Goal: Task Accomplishment & Management: Use online tool/utility

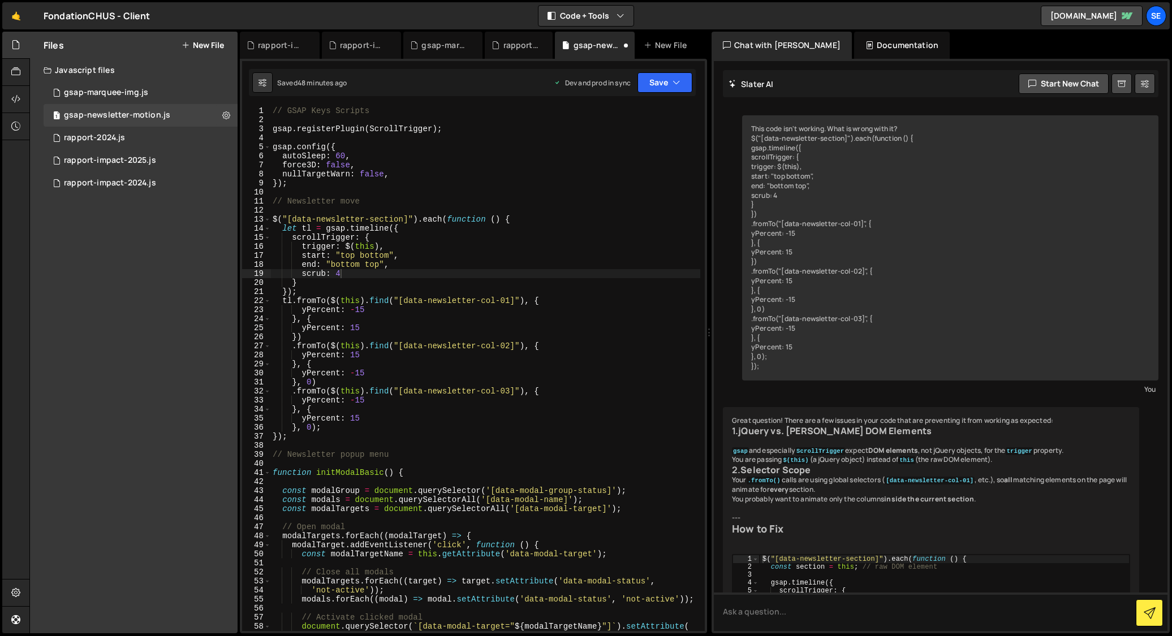
scroll to position [471, 0]
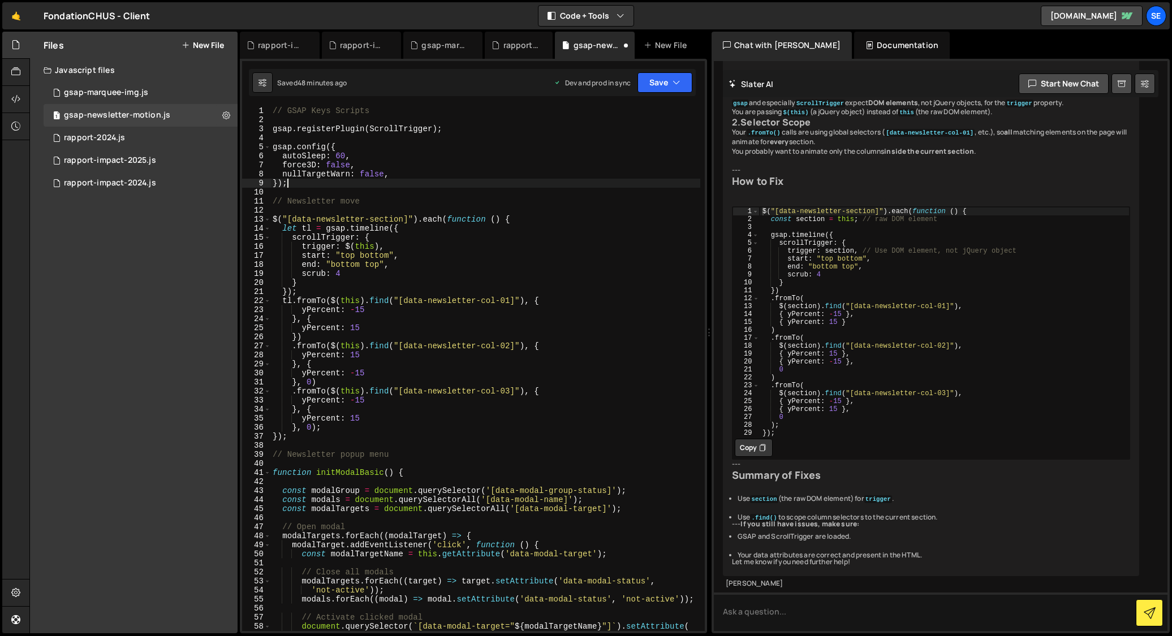
drag, startPoint x: 355, startPoint y: 184, endPoint x: 347, endPoint y: 184, distance: 8.5
click at [355, 184] on div "// GSAP Keys Scripts gsap . registerPlugin ( ScrollTrigger ) ; gsap . config ({…" at bounding box center [485, 377] width 430 height 543
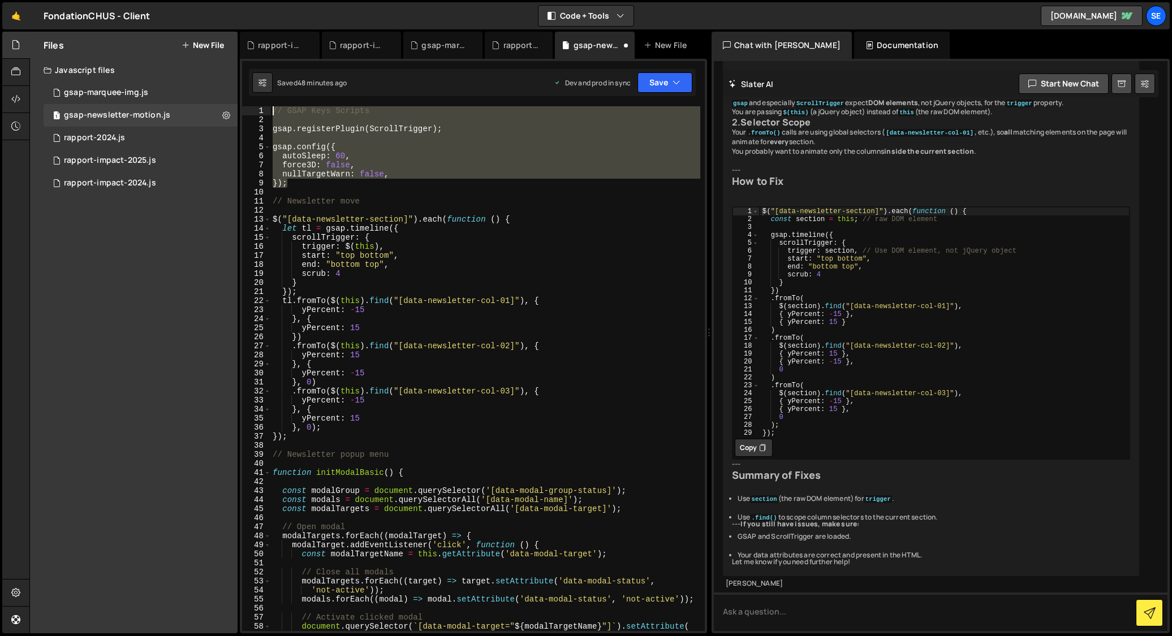
drag, startPoint x: 316, startPoint y: 184, endPoint x: 272, endPoint y: 111, distance: 84.8
click at [267, 111] on div "}); 1 2 3 4 5 6 7 8 9 10 11 12 13 14 15 16 17 18 19 20 21 22 23 24 25 26 27 28 …" at bounding box center [473, 368] width 463 height 525
type textarea "// GSAP Keys Scripts"
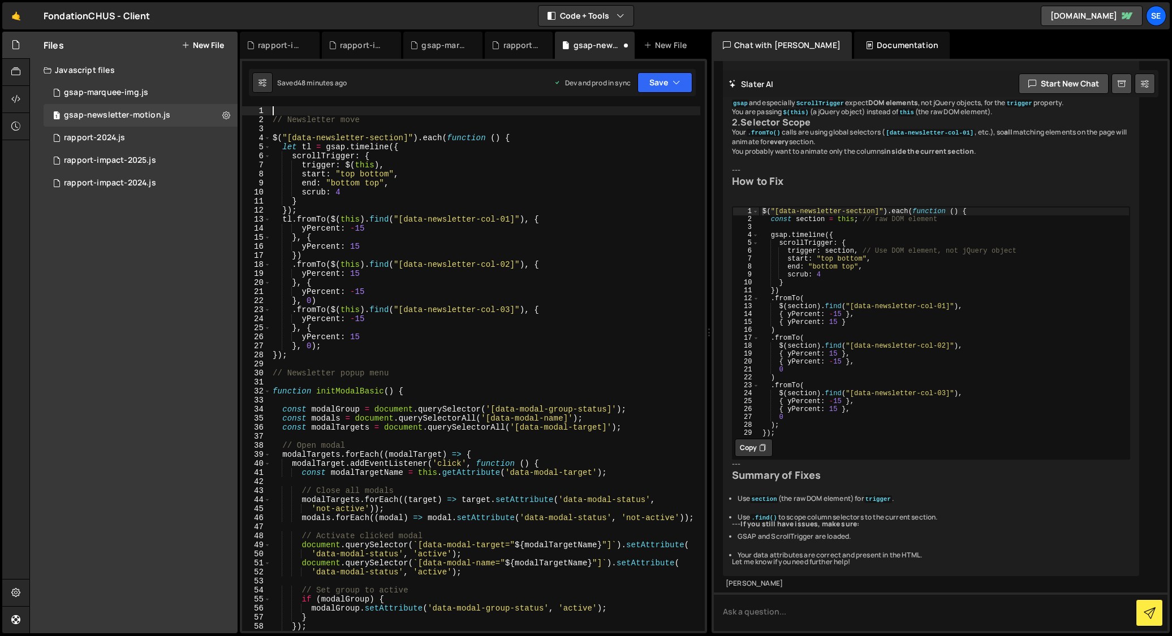
type textarea "// Newsletter move"
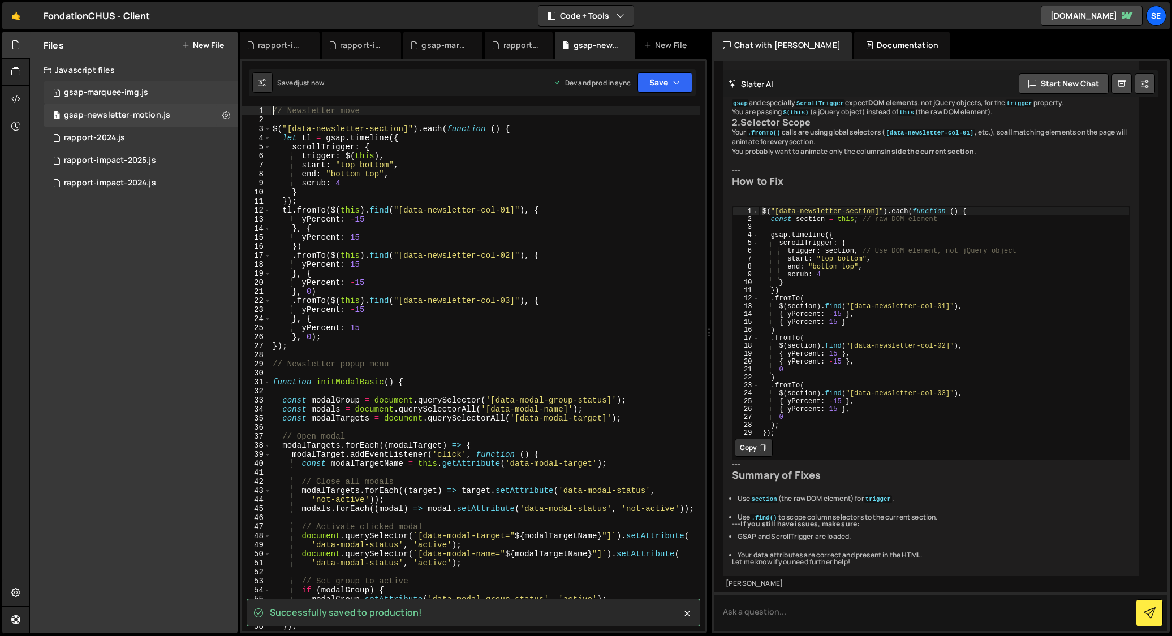
click at [97, 94] on div "gsap-marquee-img.js" at bounding box center [106, 93] width 84 height 10
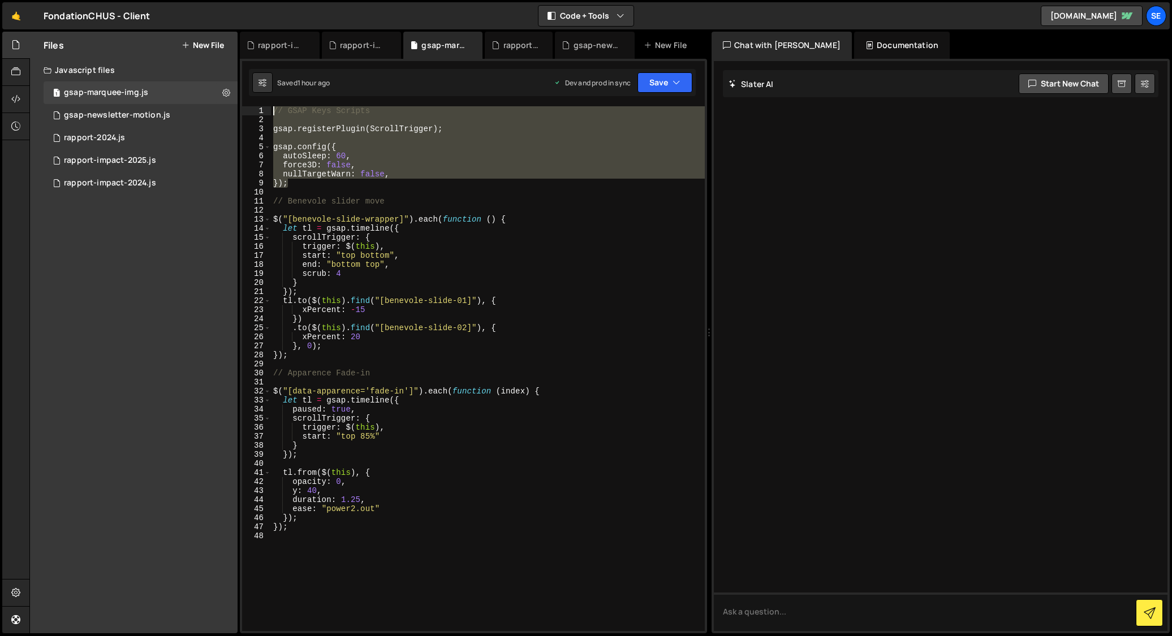
drag, startPoint x: 298, startPoint y: 183, endPoint x: 276, endPoint y: 111, distance: 75.7
click at [261, 107] on div "}); 1 2 3 4 5 6 7 8 9 10 11 12 13 14 15 16 17 18 19 20 21 22 23 24 25 26 27 28 …" at bounding box center [473, 368] width 463 height 525
type textarea "// GSAP Keys Scripts"
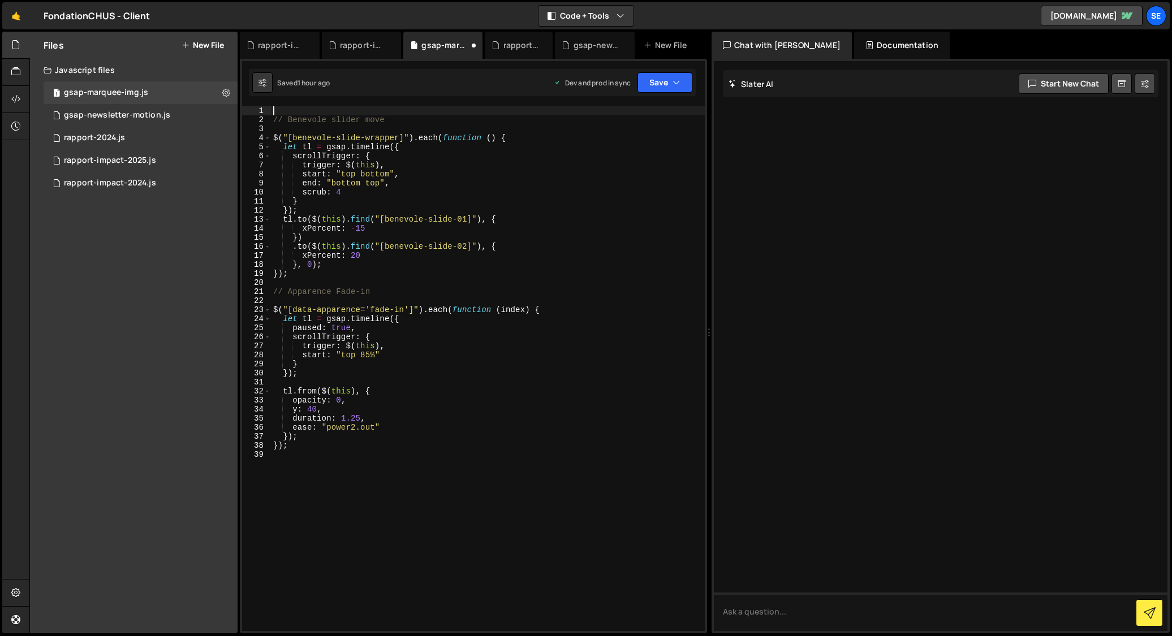
type textarea "// Benevole slider move"
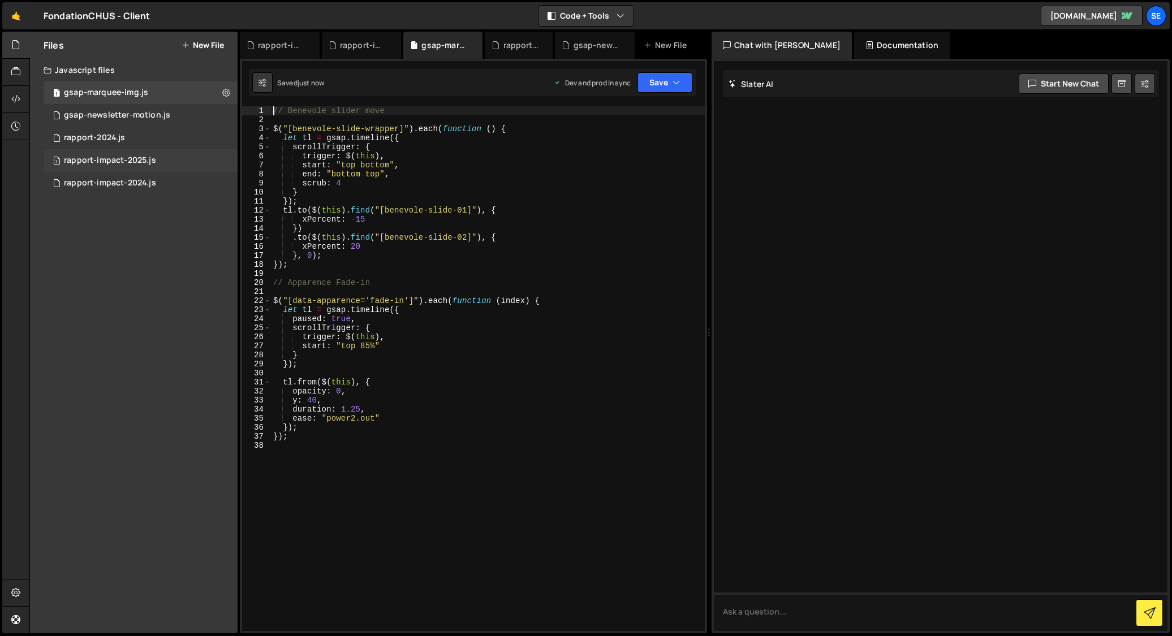
click at [115, 163] on div "rapport-impact-2025.js" at bounding box center [110, 161] width 92 height 10
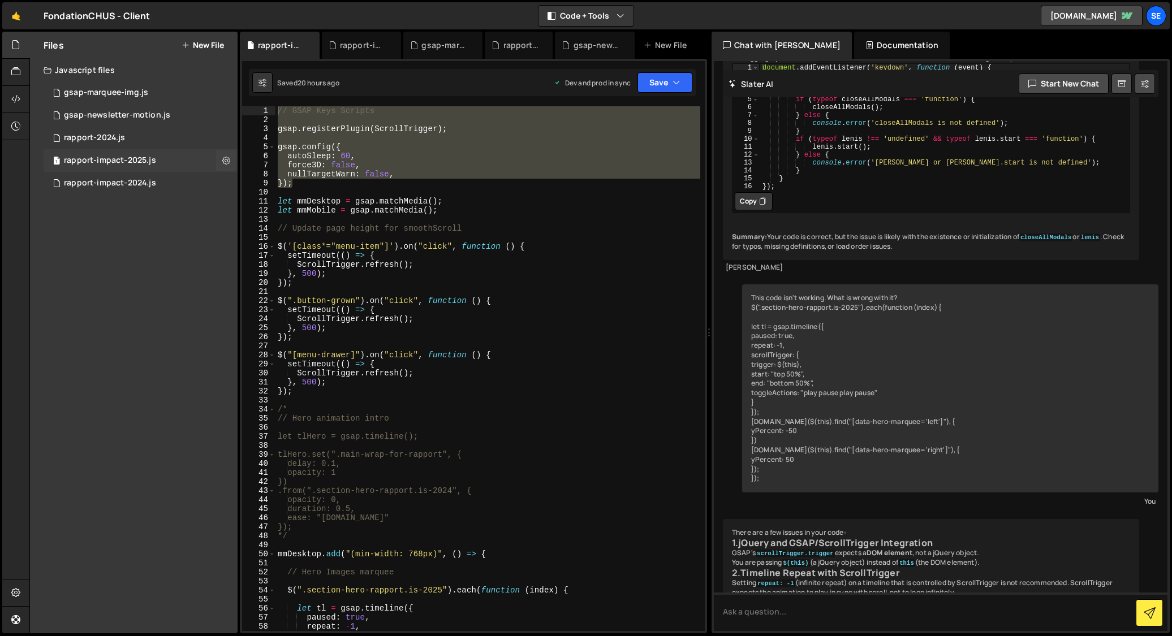
scroll to position [1217, 0]
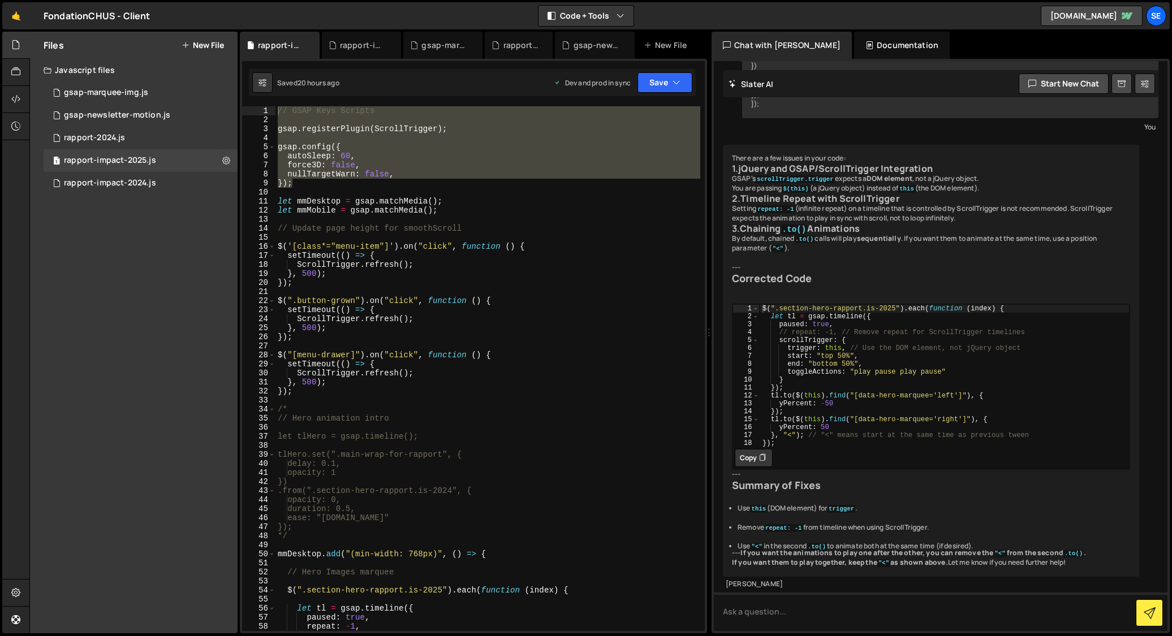
click at [304, 183] on div "// GSAP Keys Scripts gsap . registerPlugin ( ScrollTrigger ) ; gsap . config ({…" at bounding box center [488, 368] width 425 height 525
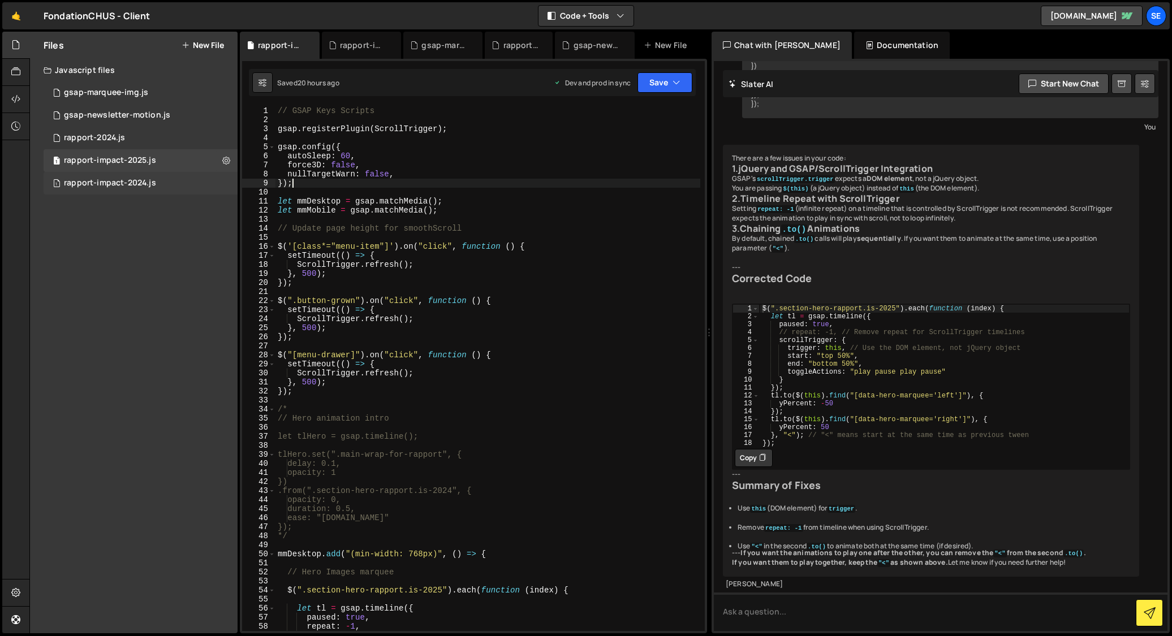
click at [108, 178] on div "rapport-impact-2024.js" at bounding box center [110, 183] width 92 height 10
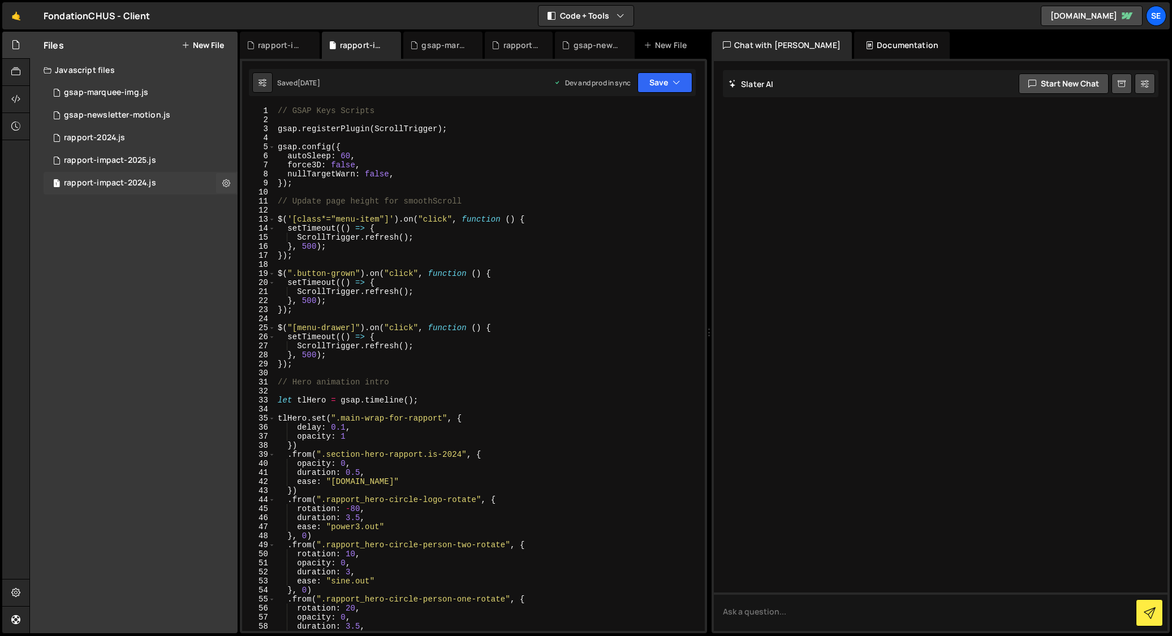
scroll to position [0, 0]
click at [311, 186] on div "// GSAP Keys Scripts gsap . registerPlugin ( ScrollTrigger ) ; gsap . config ({…" at bounding box center [488, 377] width 425 height 543
click at [188, 161] on div "1 rapport-impact-2025.js 0" at bounding box center [141, 160] width 194 height 23
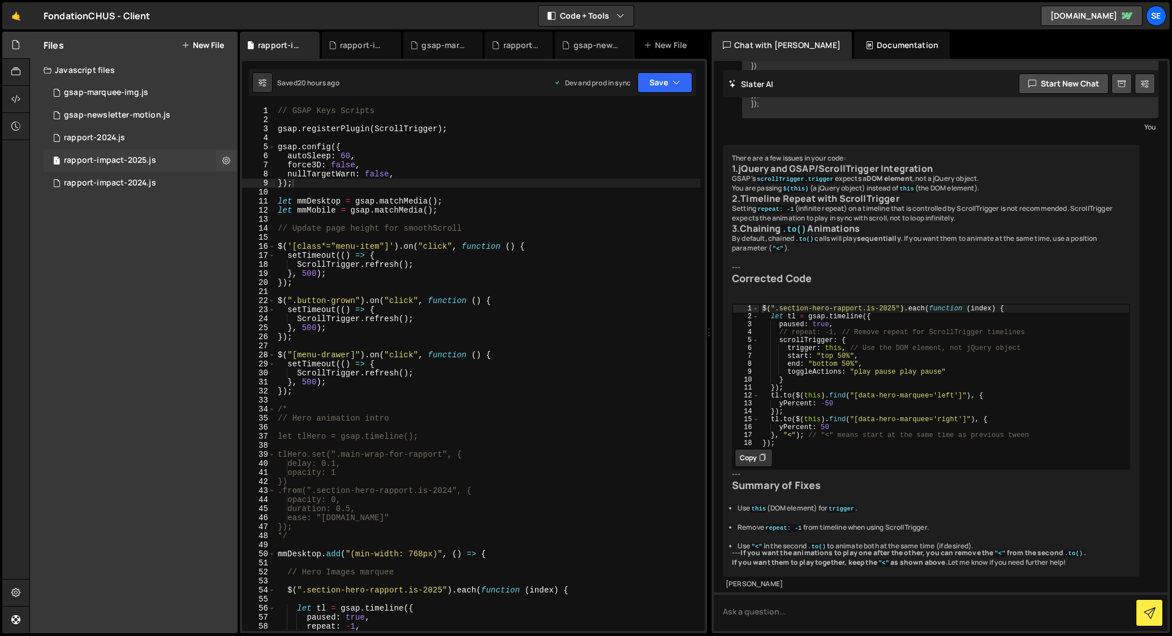
scroll to position [1217, 0]
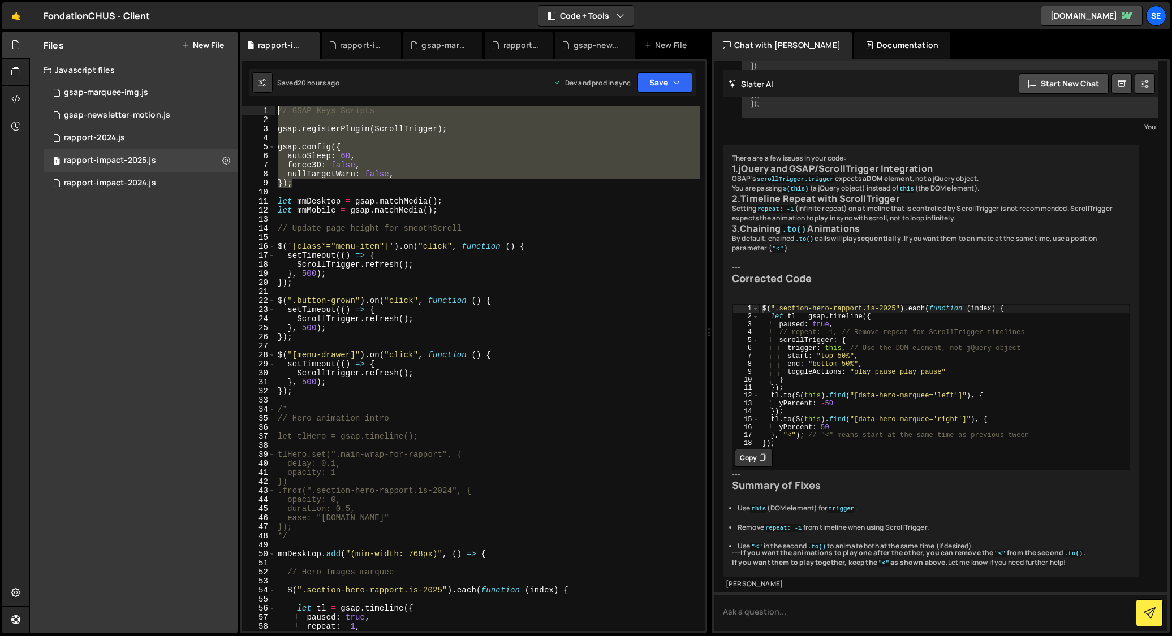
drag, startPoint x: 312, startPoint y: 183, endPoint x: 272, endPoint y: 112, distance: 81.8
click at [270, 111] on div "}); 1 2 3 4 5 6 7 8 9 10 11 12 13 14 15 16 17 18 19 20 21 22 23 24 25 26 27 28 …" at bounding box center [473, 368] width 463 height 525
type textarea "// GSAP Keys Scripts"
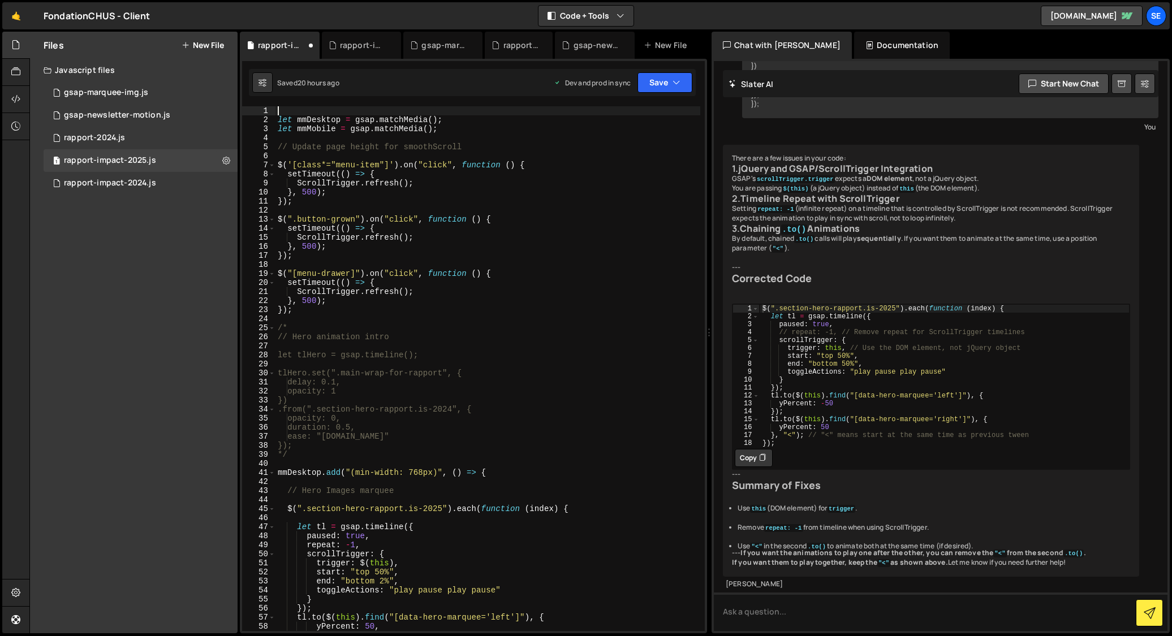
type textarea "let mmDesktop = gsap.matchMedia();"
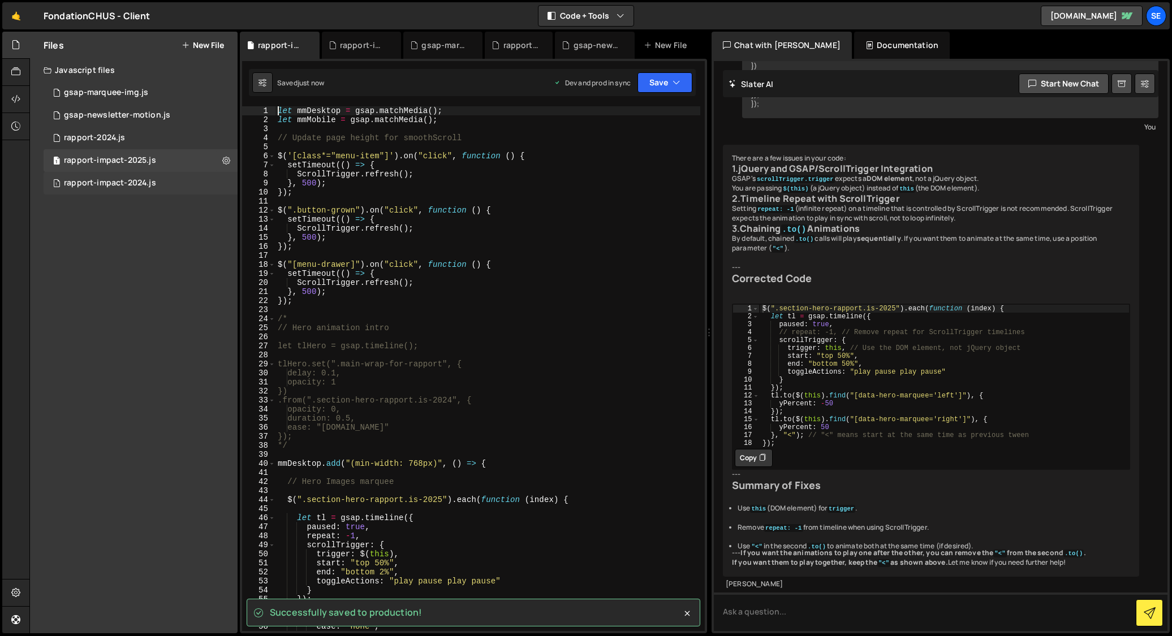
click at [140, 181] on div "rapport-impact-2024.js" at bounding box center [110, 183] width 92 height 10
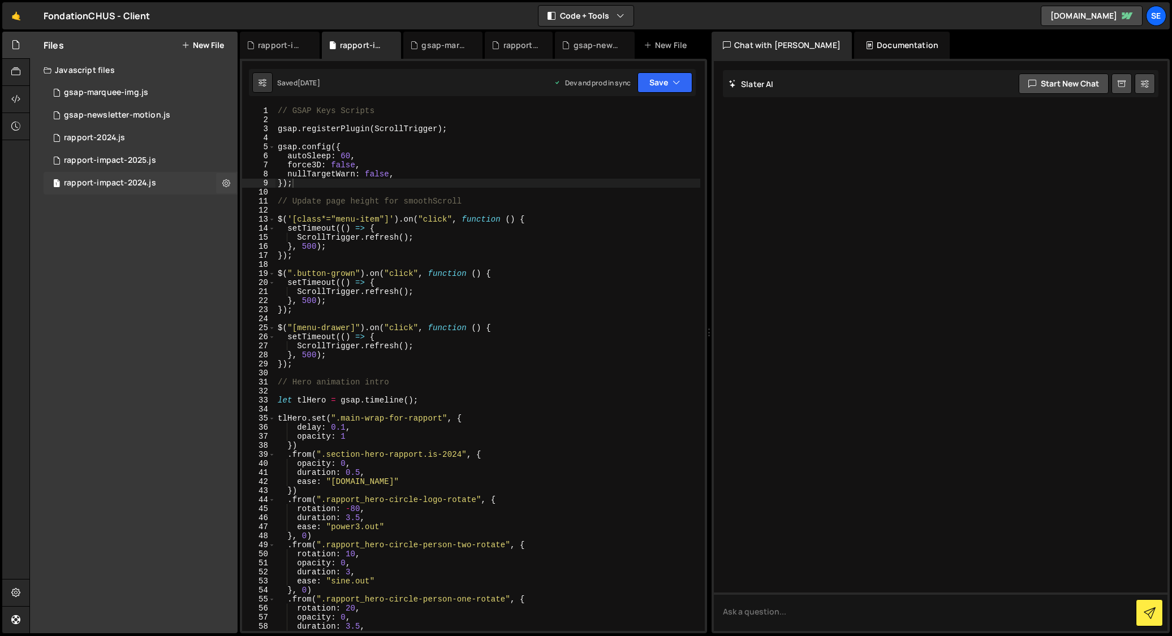
scroll to position [0, 0]
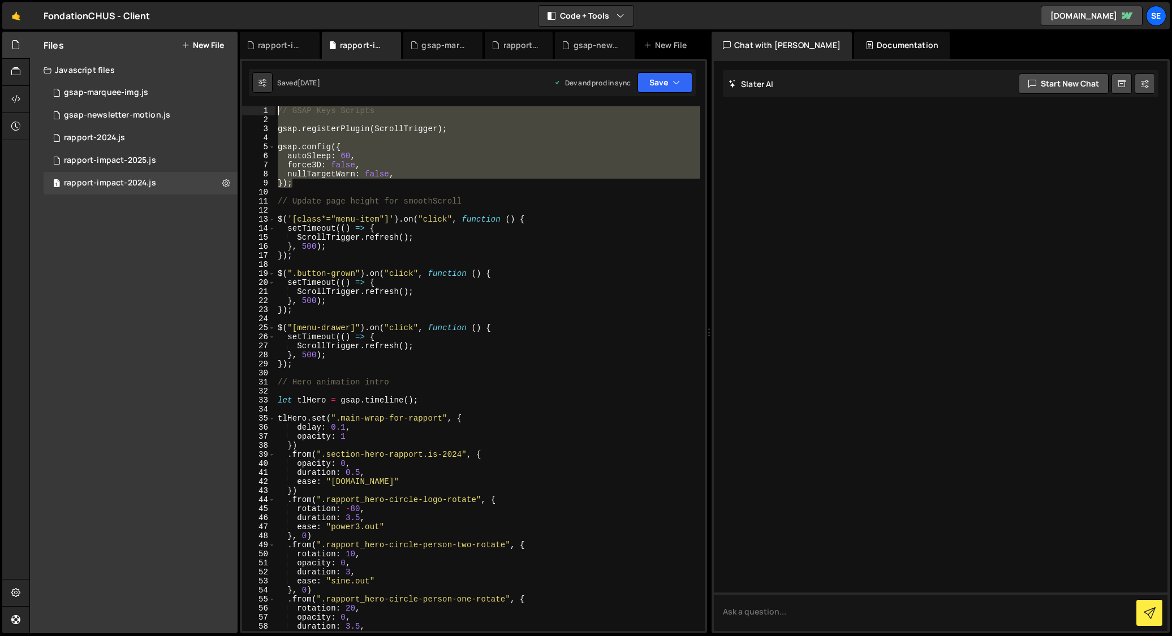
drag, startPoint x: 310, startPoint y: 183, endPoint x: 260, endPoint y: 111, distance: 87.9
click at [260, 111] on div "}); 1 2 3 4 5 6 7 8 9 10 11 12 13 14 15 16 17 18 19 20 21 22 23 24 25 26 27 28 …" at bounding box center [473, 368] width 463 height 525
type textarea "// GSAP Keys Scripts"
click at [324, 139] on div "// GSAP Keys Scripts gsap . registerPlugin ( ScrollTrigger ) ; gsap . config ({…" at bounding box center [488, 368] width 425 height 525
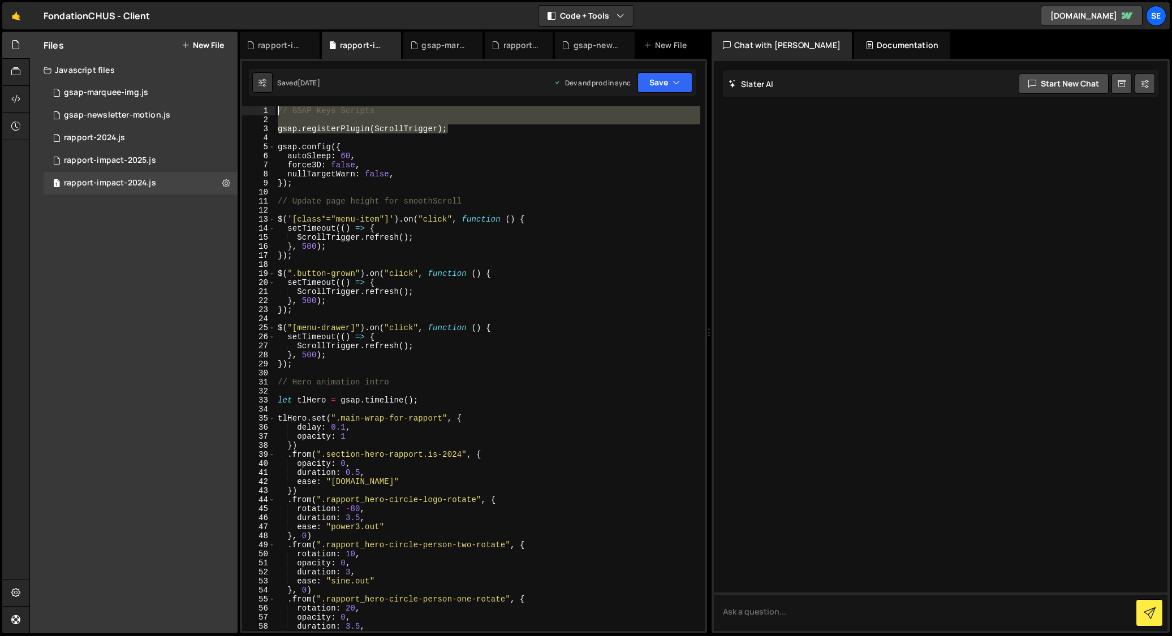
drag, startPoint x: 469, startPoint y: 132, endPoint x: 269, endPoint y: 106, distance: 201.4
click at [269, 106] on div "1 2 3 4 5 6 7 8 9 10 11 12 13 14 15 16 17 18 19 20 21 22 23 24 25 26 27 28 29 3…" at bounding box center [473, 368] width 463 height 525
type textarea "// GSAP Keys Scripts"
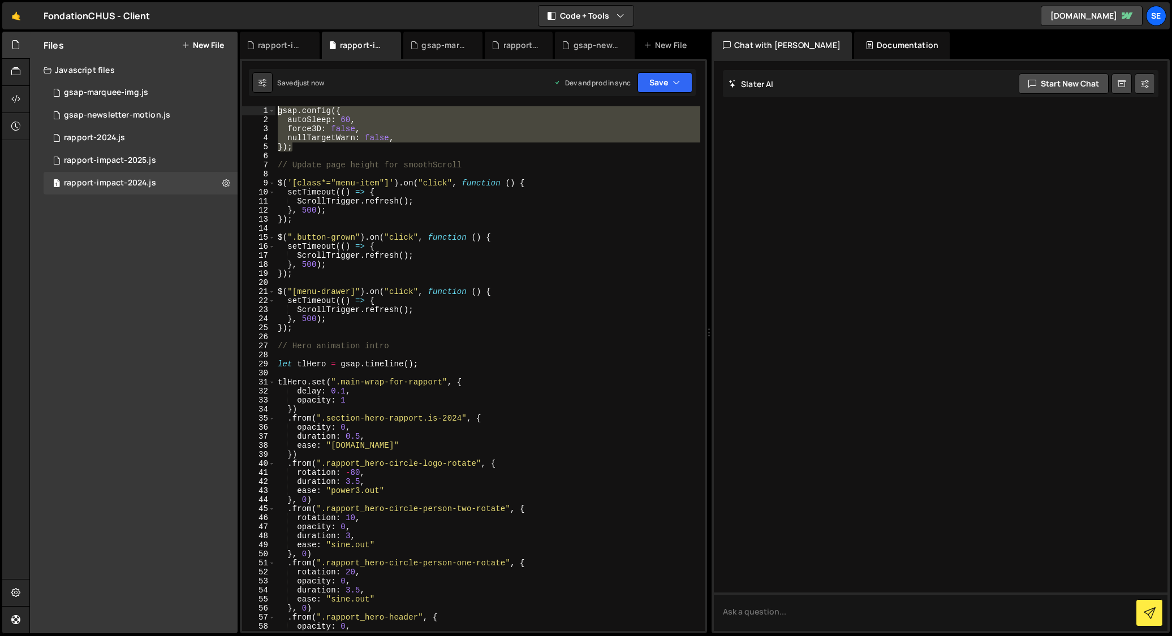
drag, startPoint x: 302, startPoint y: 149, endPoint x: 257, endPoint y: 99, distance: 66.9
click at [257, 99] on div "// Newsletter move 1 2 3 4 5 6 7 8 9 10 11 12 13 14 15 16 17 18 19 20 21 22 23 …" at bounding box center [473, 346] width 467 height 575
type textarea "gsap.config({ autoSleep: 60,"
click at [125, 161] on div "rapport-impact-2025.js" at bounding box center [110, 161] width 92 height 10
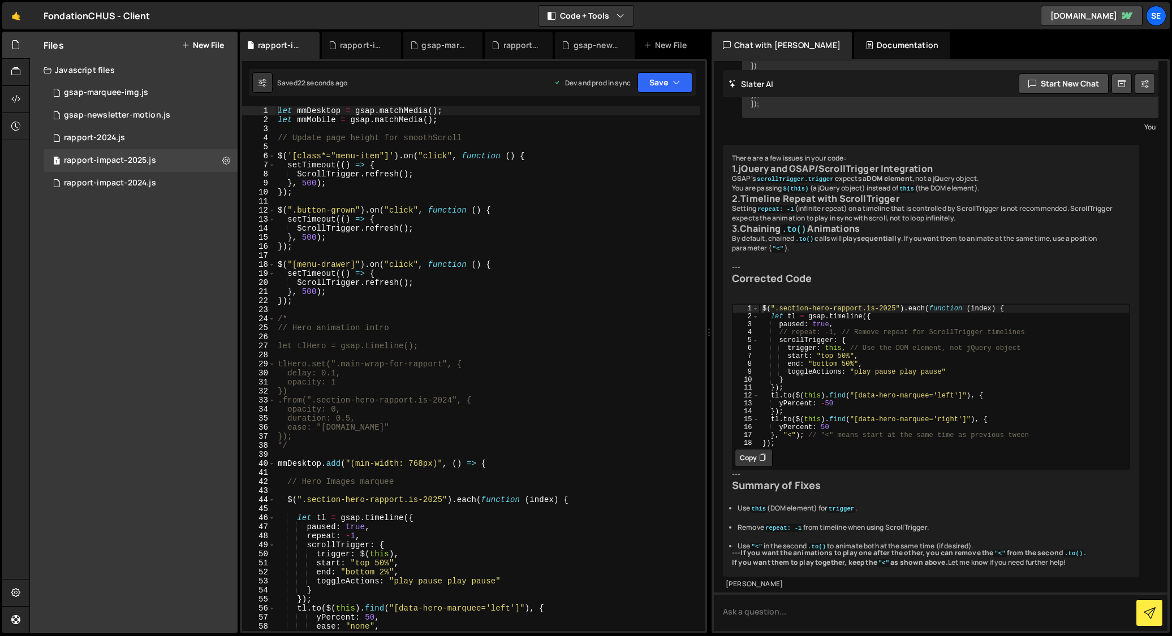
scroll to position [1217, 0]
click at [279, 110] on div "let mmDesktop = gsap . matchMedia ( ) ; let mmMobile = gsap . matchMedia ( ) ; …" at bounding box center [488, 377] width 425 height 543
type textarea "let mmDesktop = gsap.matchMedia();"
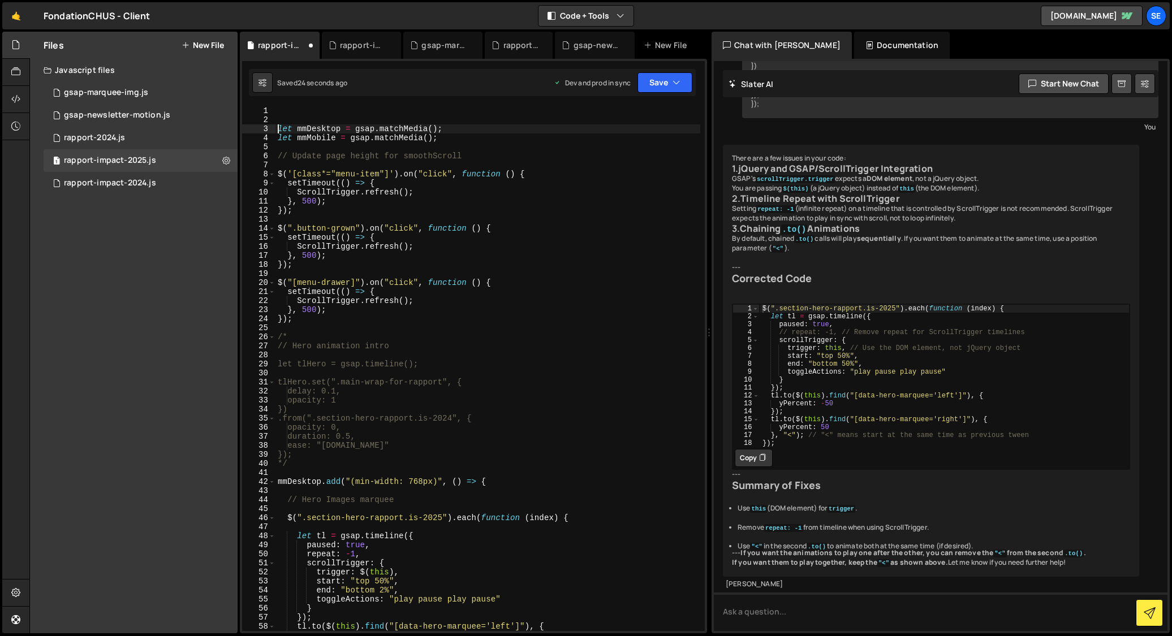
click at [292, 114] on div "let mmDesktop = gsap . matchMedia ( ) ; let mmMobile = gsap . matchMedia ( ) ; …" at bounding box center [488, 377] width 425 height 543
paste textarea "});"
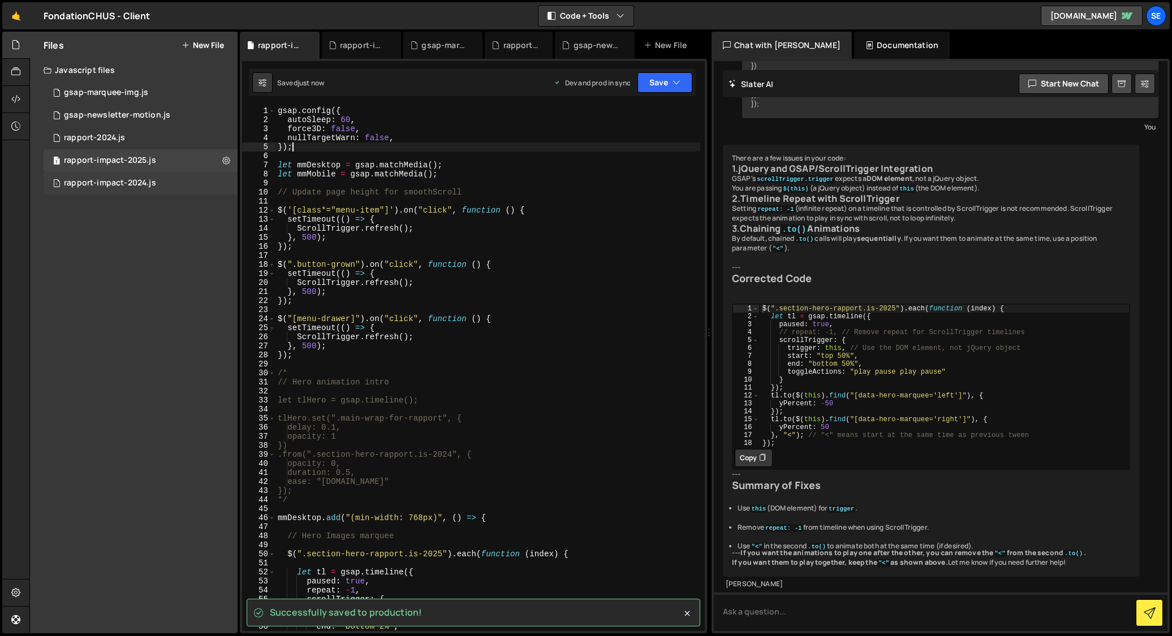
type textarea "});"
click at [125, 182] on div "rapport-impact-2024.js" at bounding box center [110, 183] width 92 height 10
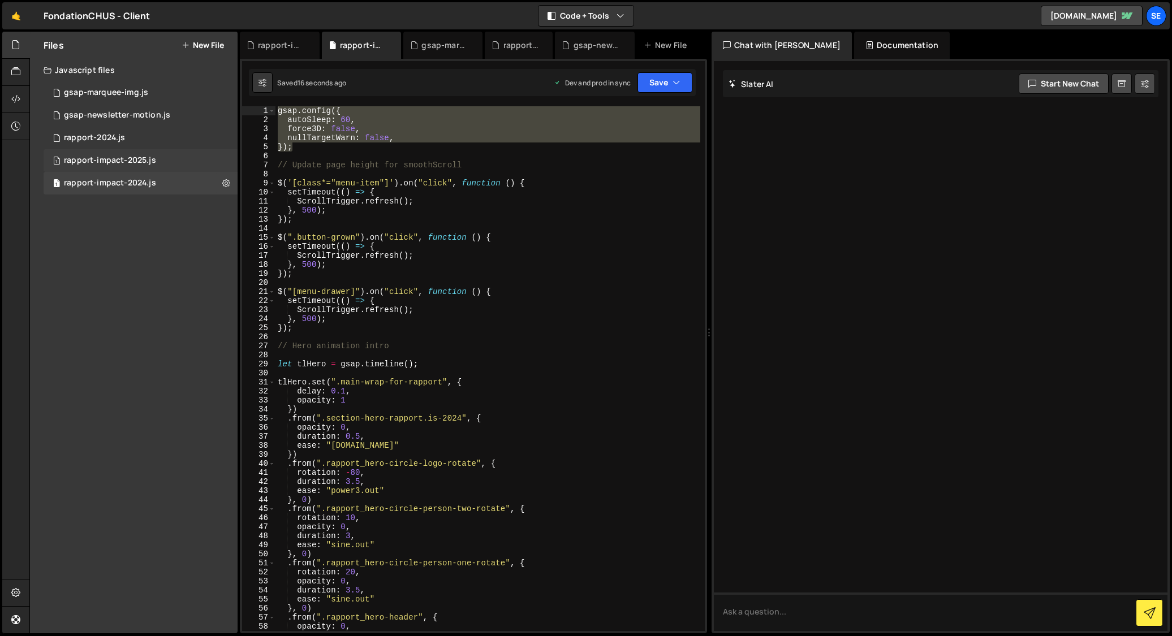
click at [110, 160] on div "rapport-impact-2025.js" at bounding box center [110, 161] width 92 height 10
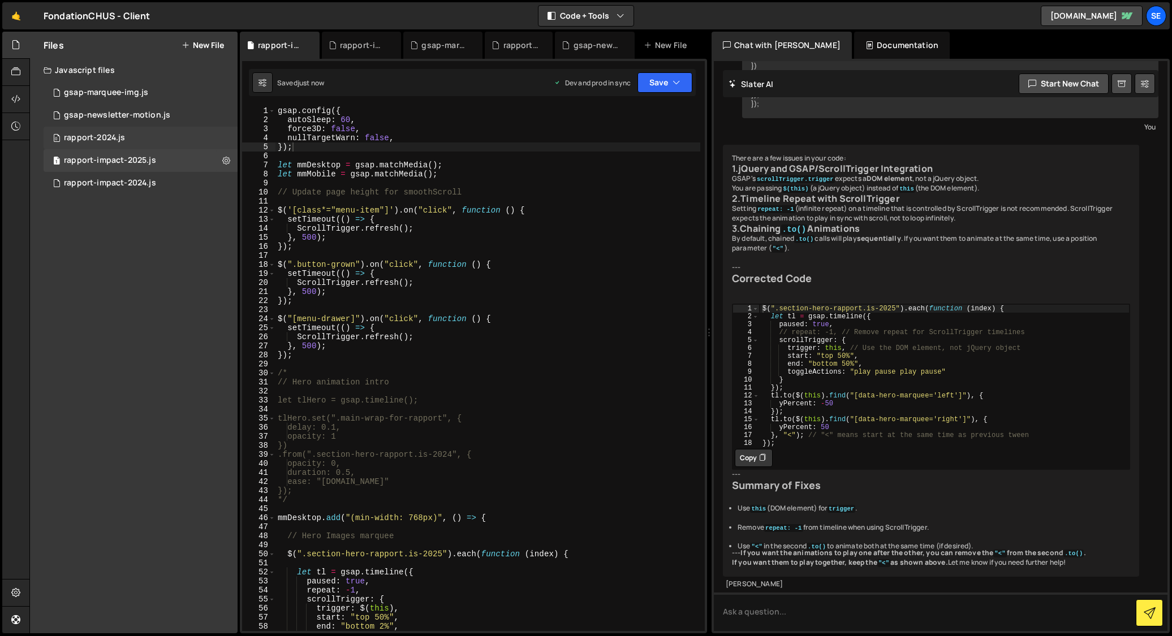
click at [94, 139] on div "rapport-2024.js" at bounding box center [94, 138] width 61 height 10
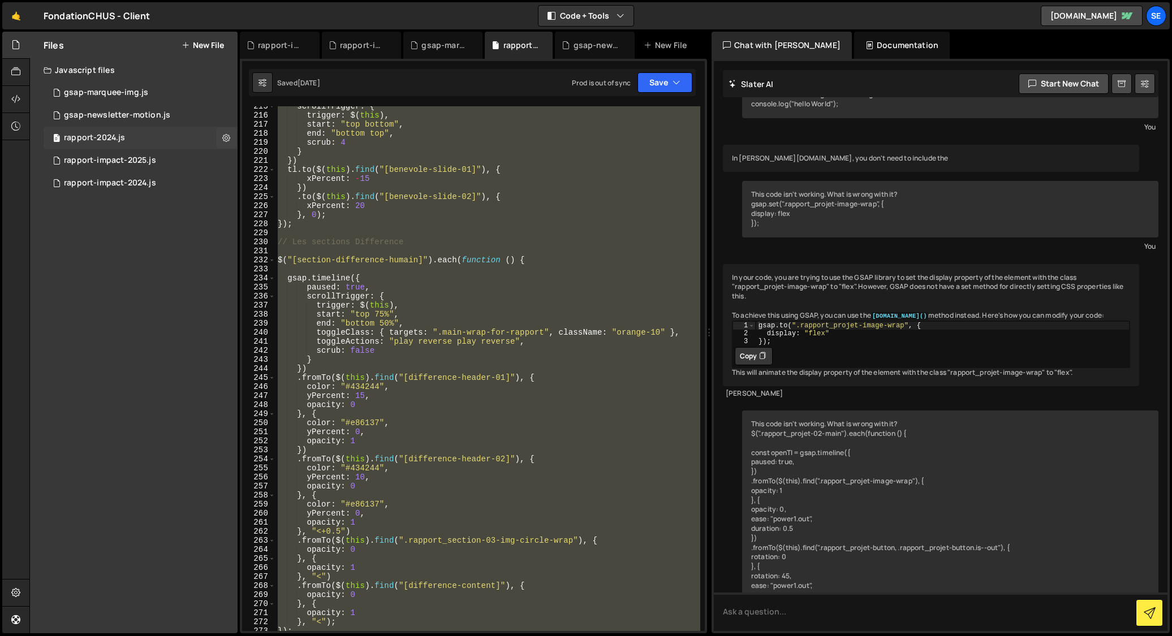
scroll to position [647, 0]
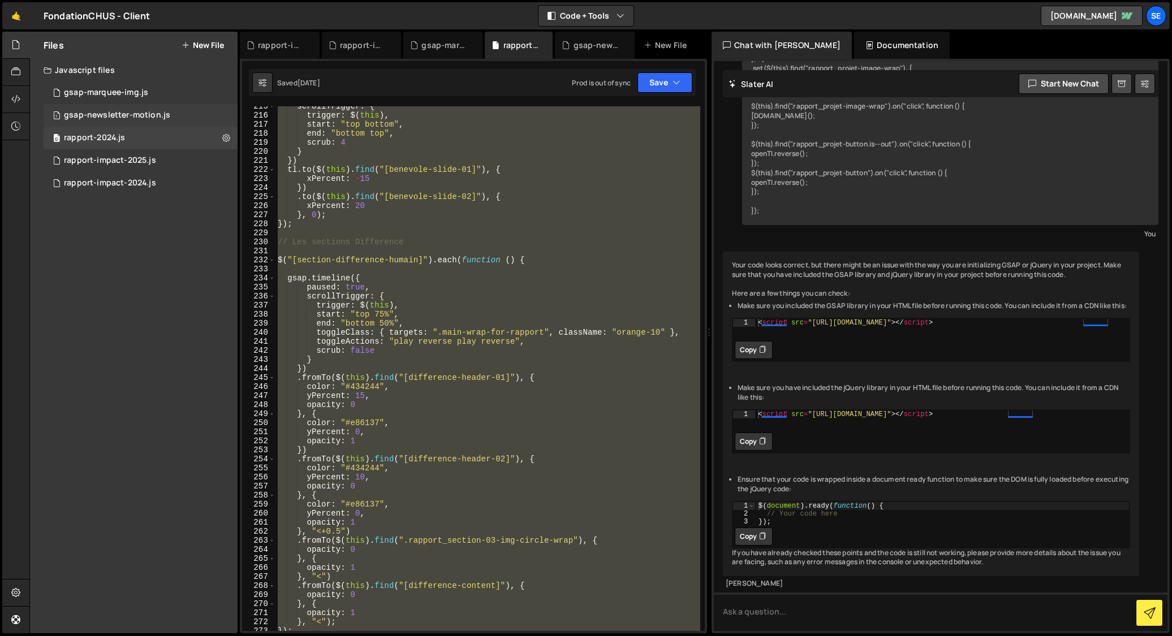
click at [100, 117] on div "gsap-newsletter-motion.js" at bounding box center [117, 115] width 106 height 10
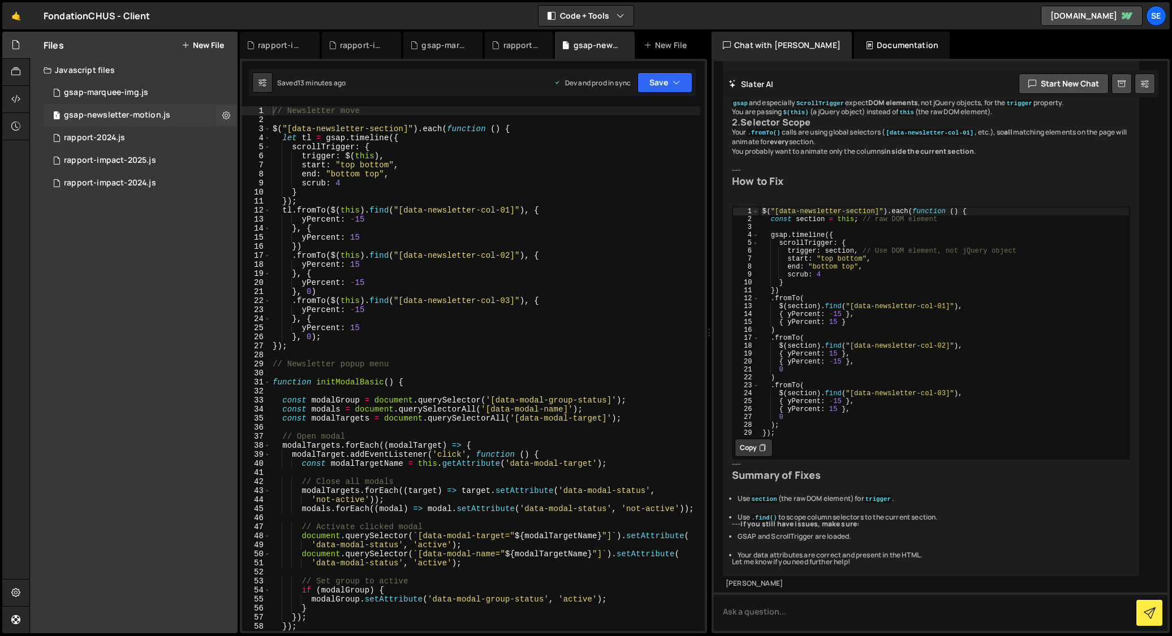
scroll to position [471, 0]
click at [114, 157] on div "rapport-impact-2025.js" at bounding box center [110, 161] width 92 height 10
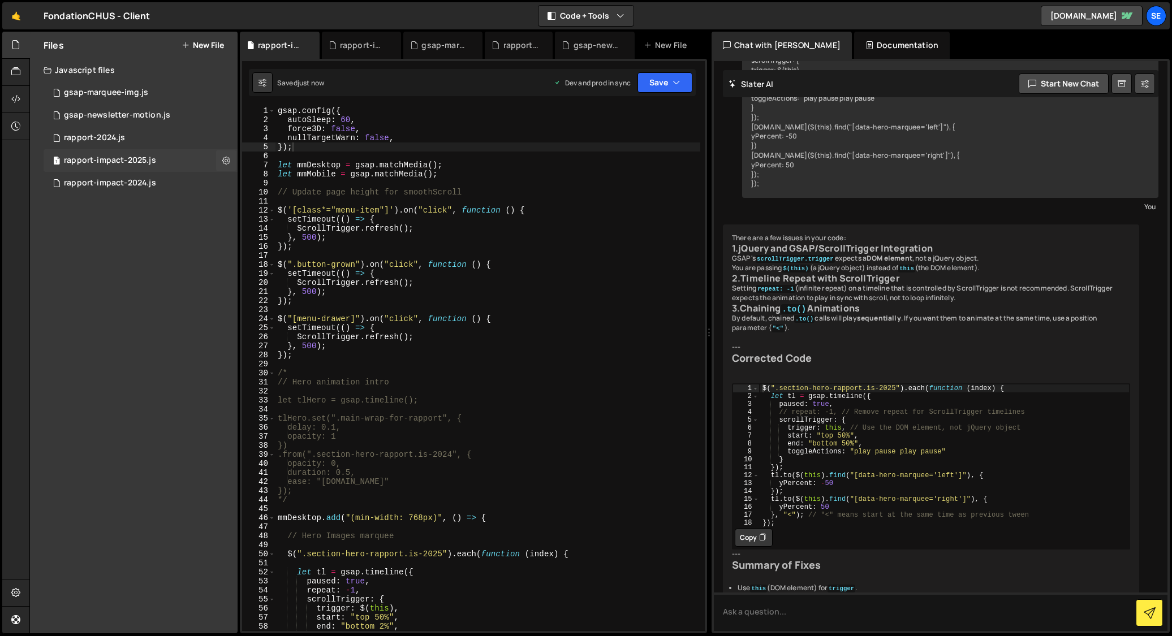
scroll to position [1217, 0]
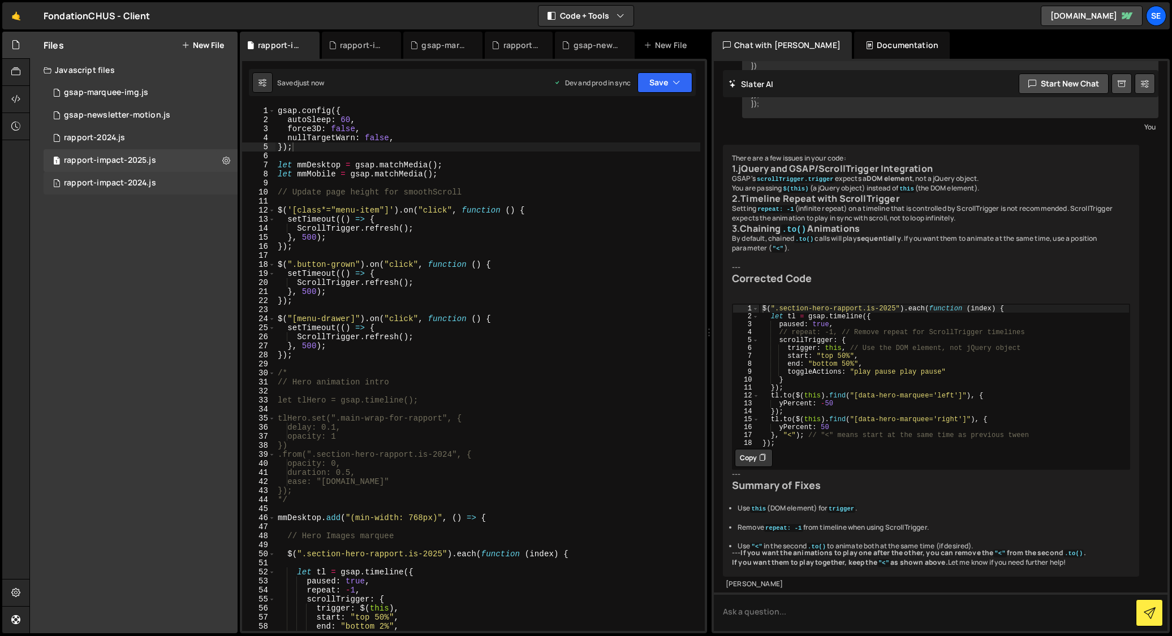
click at [106, 174] on div "1 rapport-impact-2024.js 0" at bounding box center [141, 183] width 194 height 23
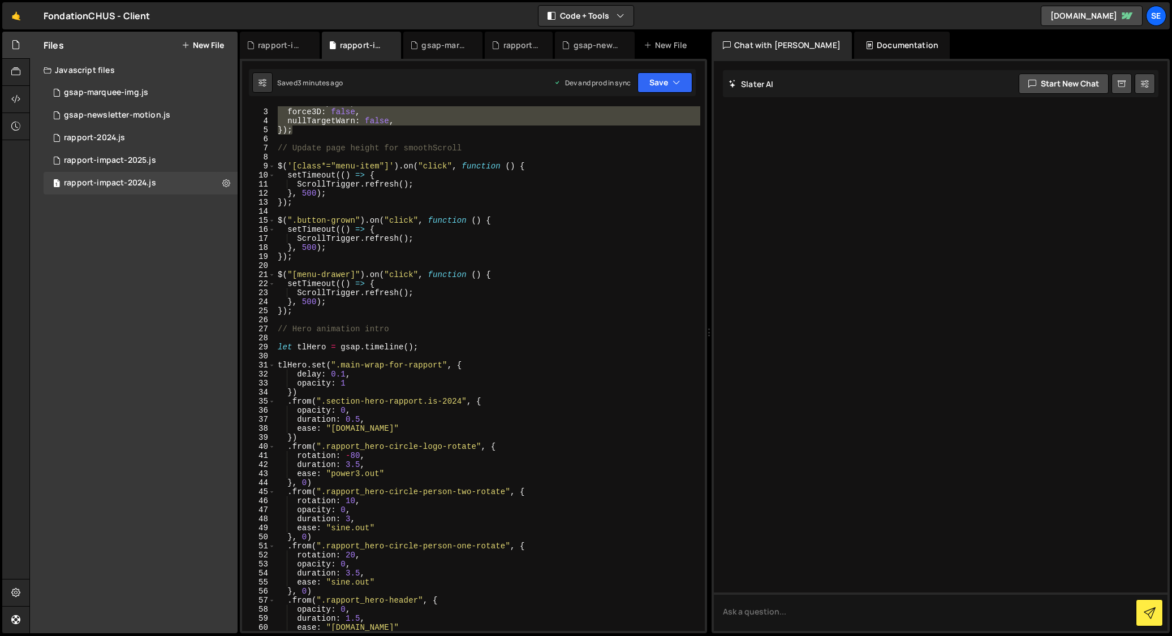
scroll to position [0, 0]
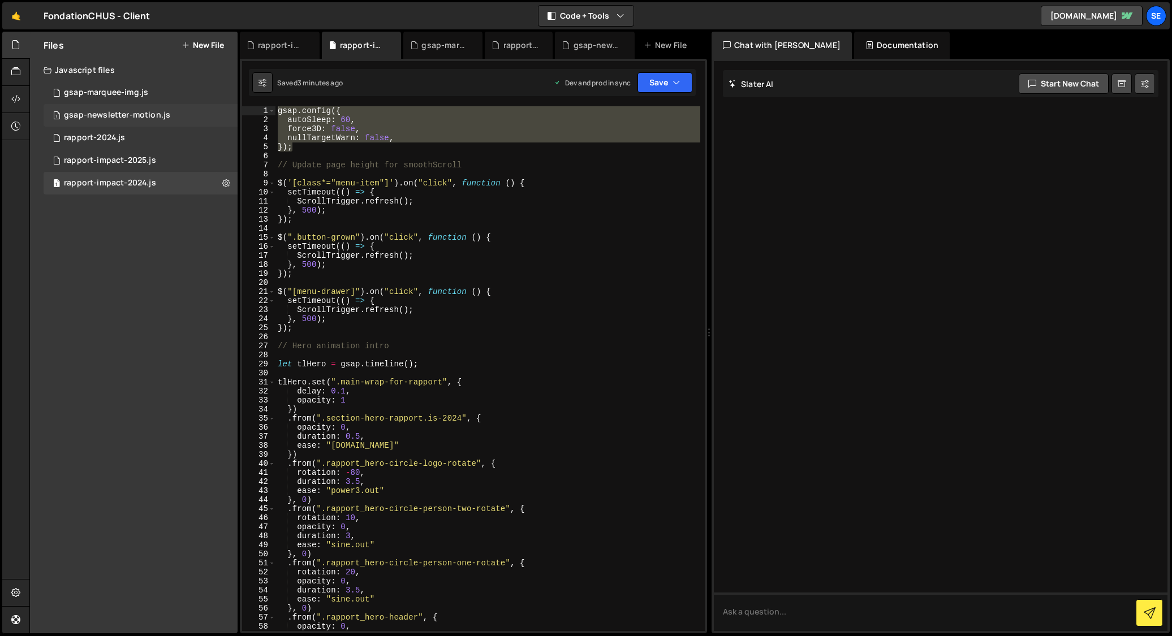
click at [106, 113] on div "gsap-newsletter-motion.js" at bounding box center [117, 115] width 106 height 10
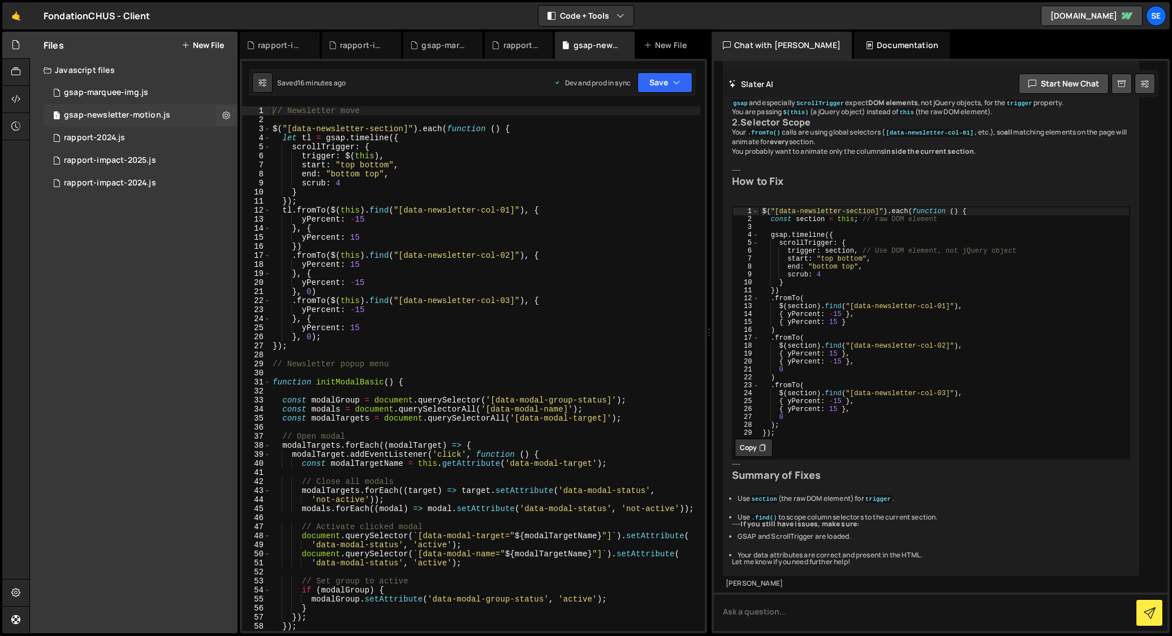
scroll to position [471, 0]
click at [349, 182] on div "// Newsletter move $ ( "[data-newsletter-section]" ) . each ( function ( ) { le…" at bounding box center [485, 377] width 430 height 543
type textarea "scrub: 4,"
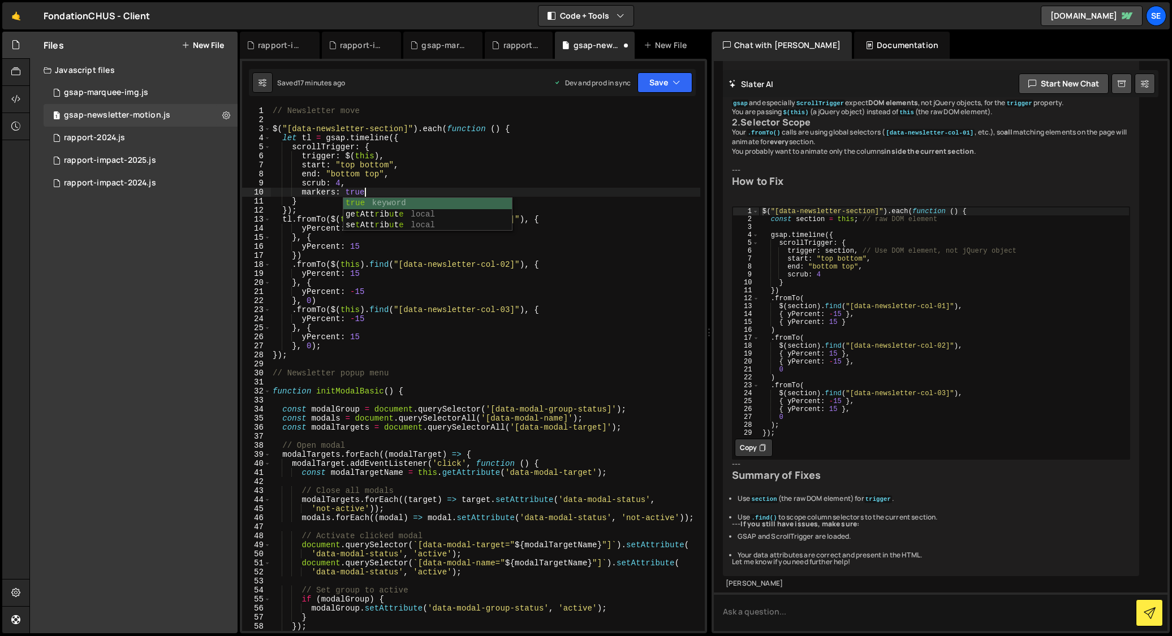
scroll to position [0, 6]
drag, startPoint x: 367, startPoint y: 190, endPoint x: 346, endPoint y: 195, distance: 21.4
click at [346, 190] on div "// Newsletter move $ ( "[data-newsletter-section]" ) . each ( function ( ) { le…" at bounding box center [485, 377] width 430 height 543
drag, startPoint x: 369, startPoint y: 192, endPoint x: 347, endPoint y: 201, distance: 23.8
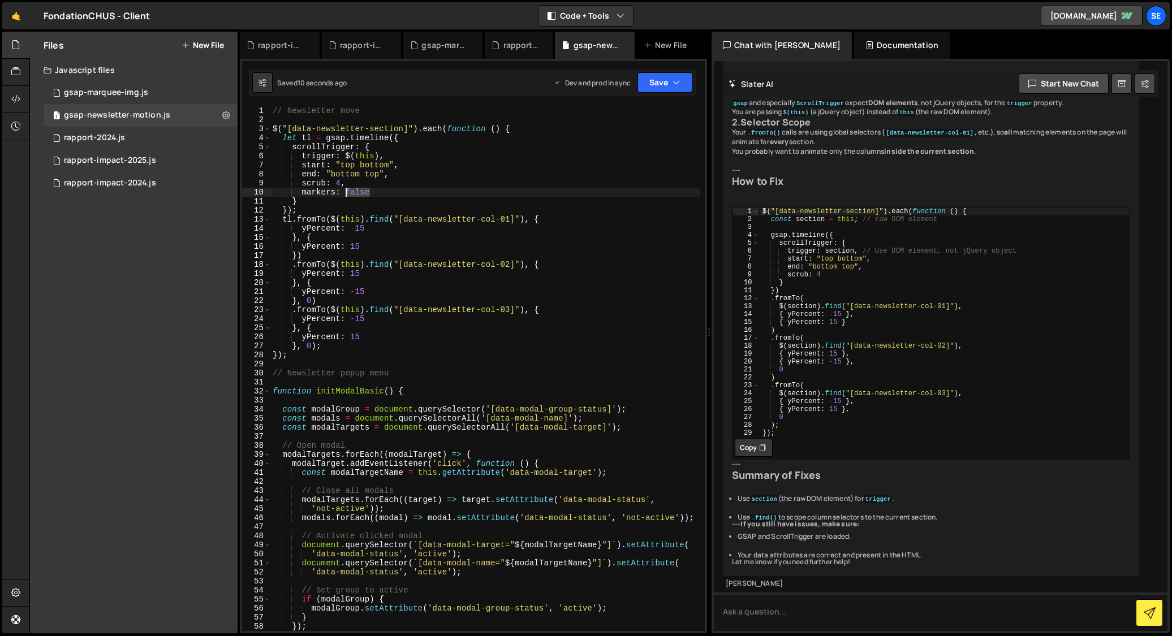
click at [345, 191] on div "// Newsletter move $ ( "[data-newsletter-section]" ) . each ( function ( ) { le…" at bounding box center [485, 377] width 430 height 543
click at [663, 83] on button "Save" at bounding box center [665, 82] width 55 height 20
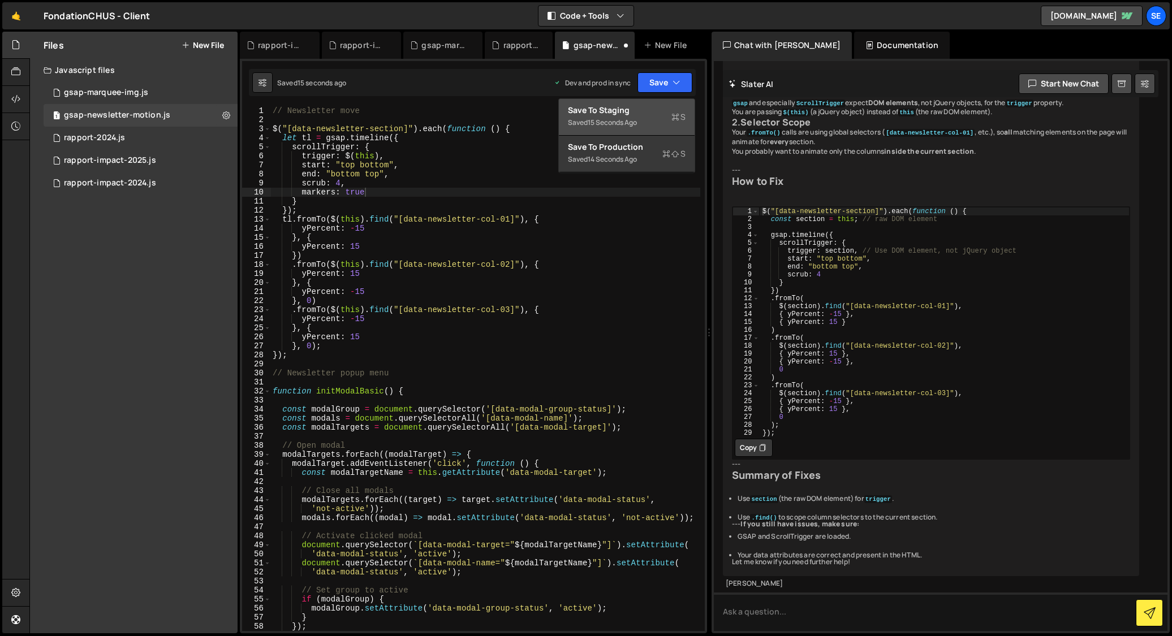
click at [624, 113] on div "Save to Staging S" at bounding box center [627, 110] width 118 height 11
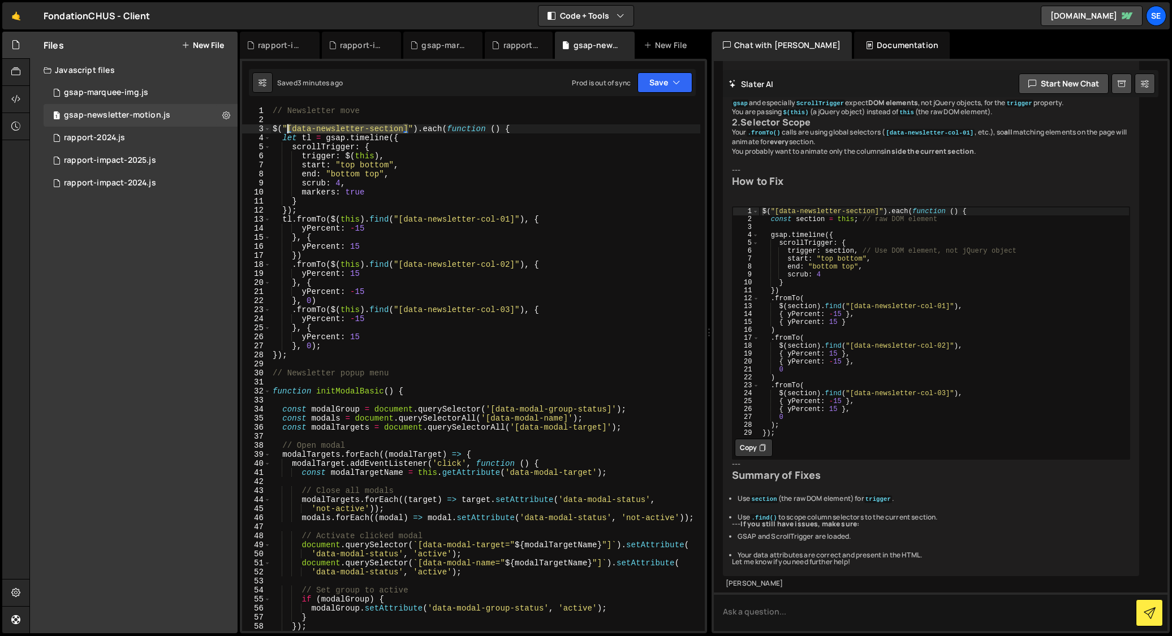
drag, startPoint x: 410, startPoint y: 129, endPoint x: 289, endPoint y: 128, distance: 120.5
click at [289, 128] on div "// Newsletter move $ ( "[data-newsletter-section]" ) . each ( function ( ) { le…" at bounding box center [485, 377] width 430 height 543
paste textarea "section_newsletter"
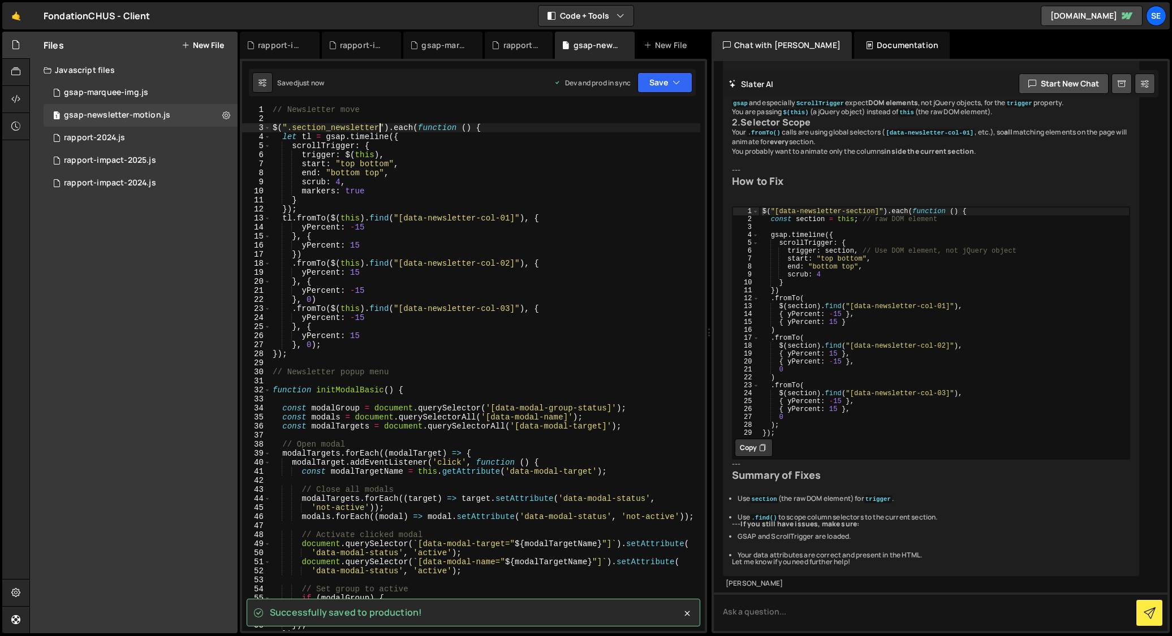
scroll to position [1, 0]
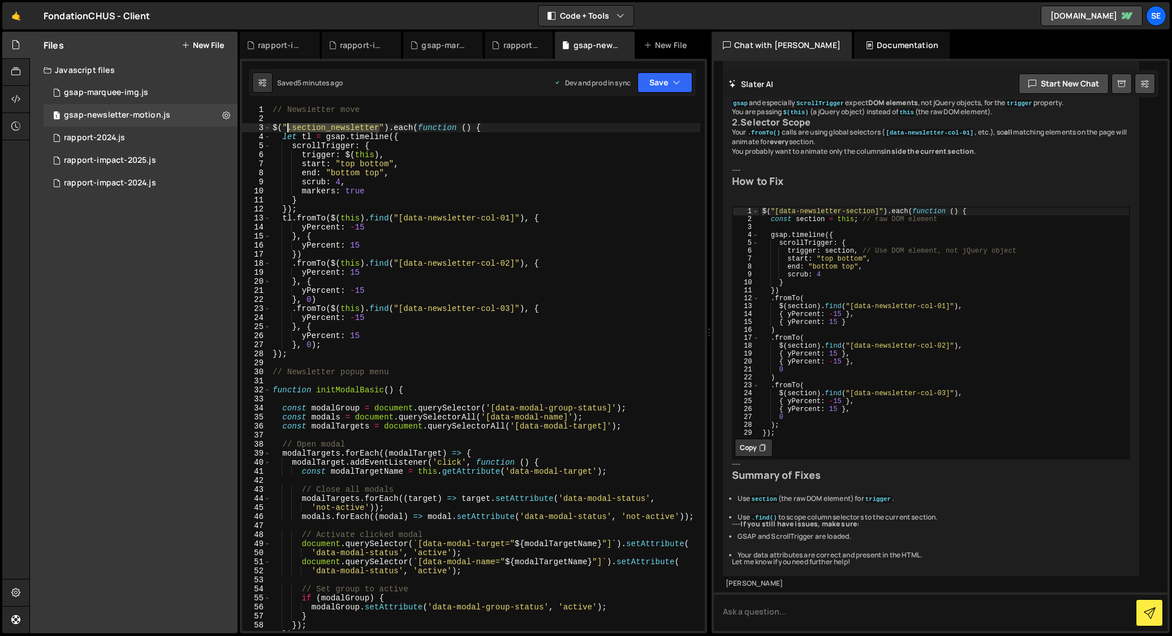
drag, startPoint x: 381, startPoint y: 126, endPoint x: 289, endPoint y: 124, distance: 92.2
click at [289, 124] on div "// Newsletter move $ ( ".section_newsletter" ) . each ( function ( ) { let tl =…" at bounding box center [485, 376] width 430 height 543
paste textarea "data-newsletter-trigger]"
click at [660, 83] on button "Save" at bounding box center [665, 82] width 55 height 20
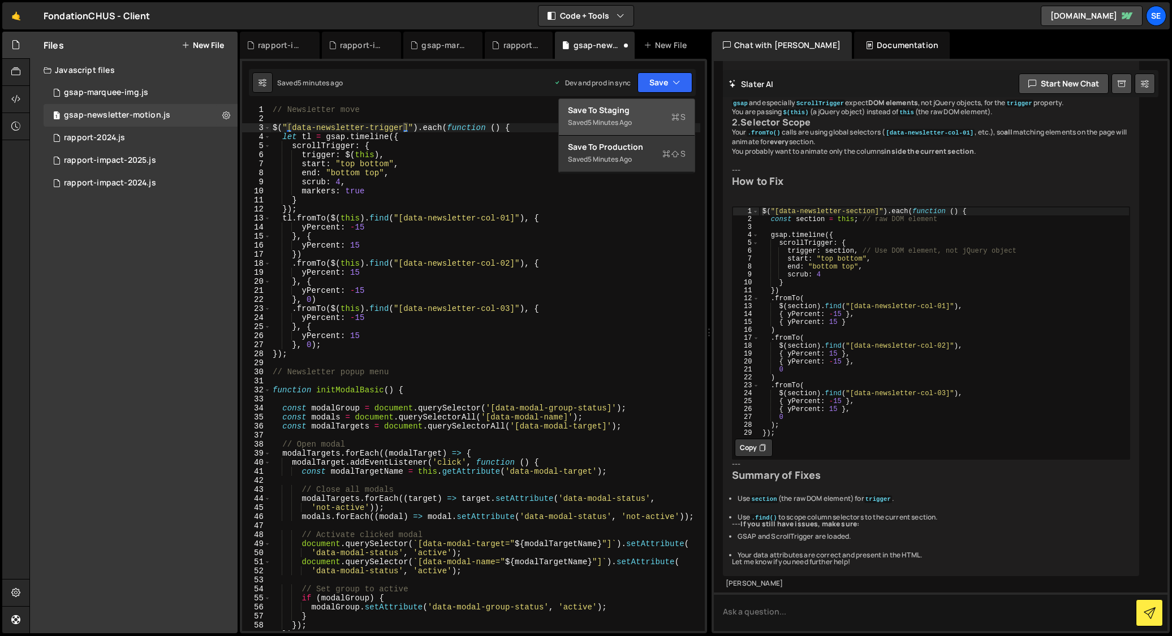
click at [638, 115] on div "Save to Staging S" at bounding box center [627, 110] width 118 height 11
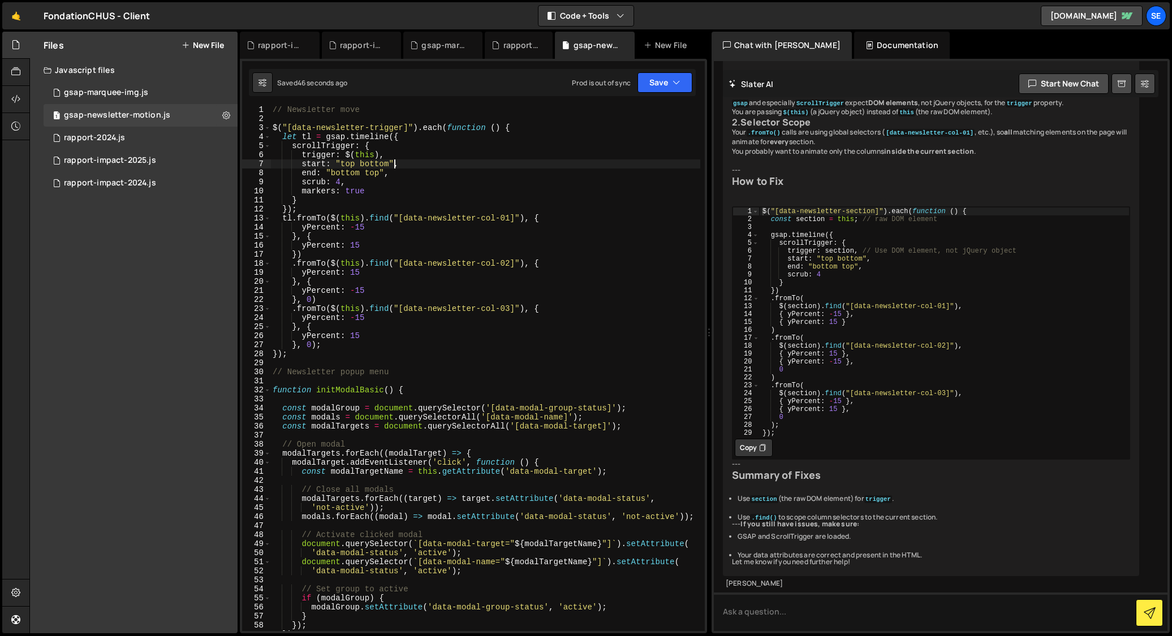
click at [395, 167] on div "// Newsletter move $ ( "[data-newsletter-trigger]" ) . each ( function ( ) { le…" at bounding box center [485, 376] width 430 height 543
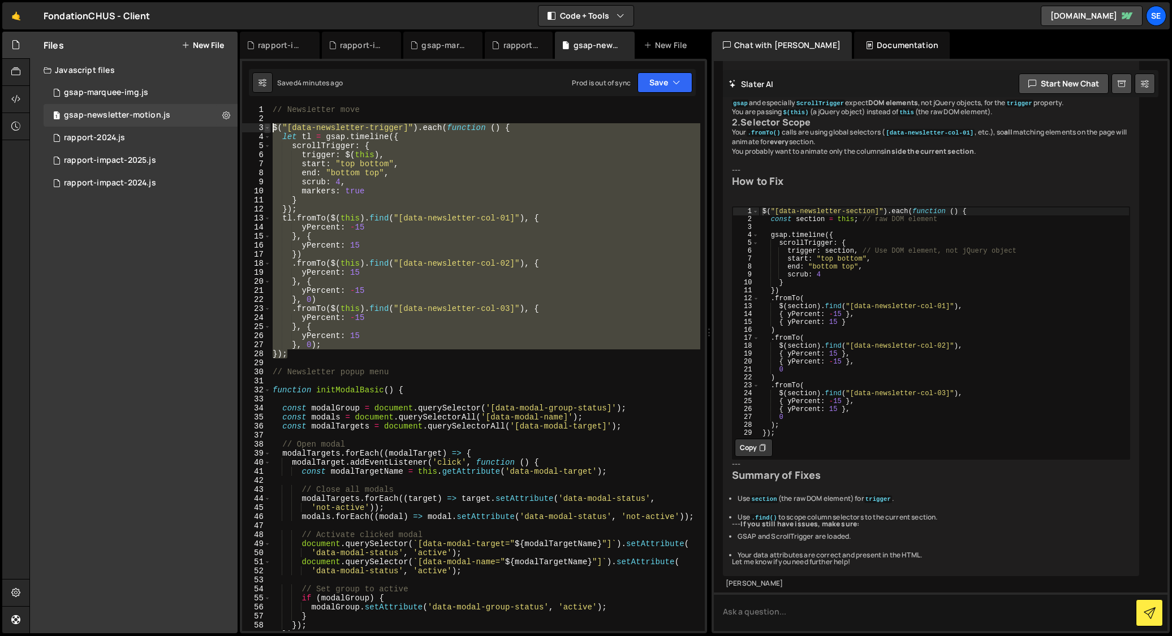
drag, startPoint x: 295, startPoint y: 354, endPoint x: 267, endPoint y: 126, distance: 230.3
click at [265, 125] on div "start: "top bottom", 1 2 3 4 5 6 7 8 9 10 11 12 13 14 15 16 17 18 19 20 21 22 2…" at bounding box center [473, 368] width 463 height 525
click at [387, 157] on div "// Newsletter move $ ( "[data-newsletter-trigger]" ) . each ( function ( ) { le…" at bounding box center [485, 368] width 430 height 525
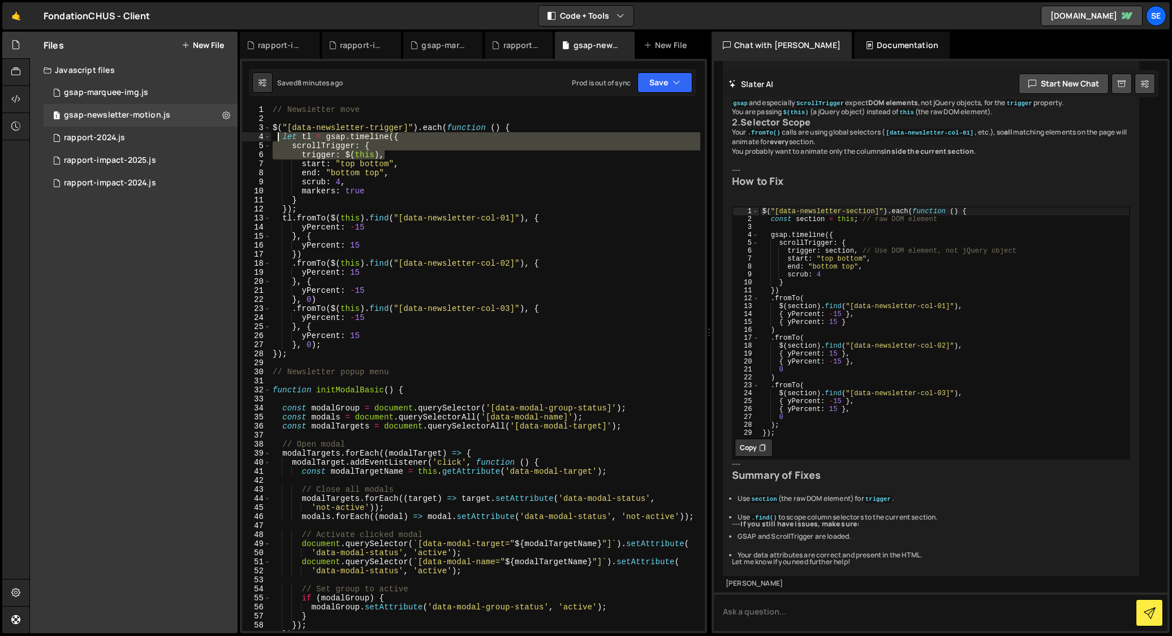
drag, startPoint x: 386, startPoint y: 154, endPoint x: 280, endPoint y: 137, distance: 107.1
click at [280, 137] on div "// Newsletter move $ ( "[data-newsletter-trigger]" ) . each ( function ( ) { le…" at bounding box center [485, 376] width 430 height 543
paste textarea "trigger: triggerElement,"
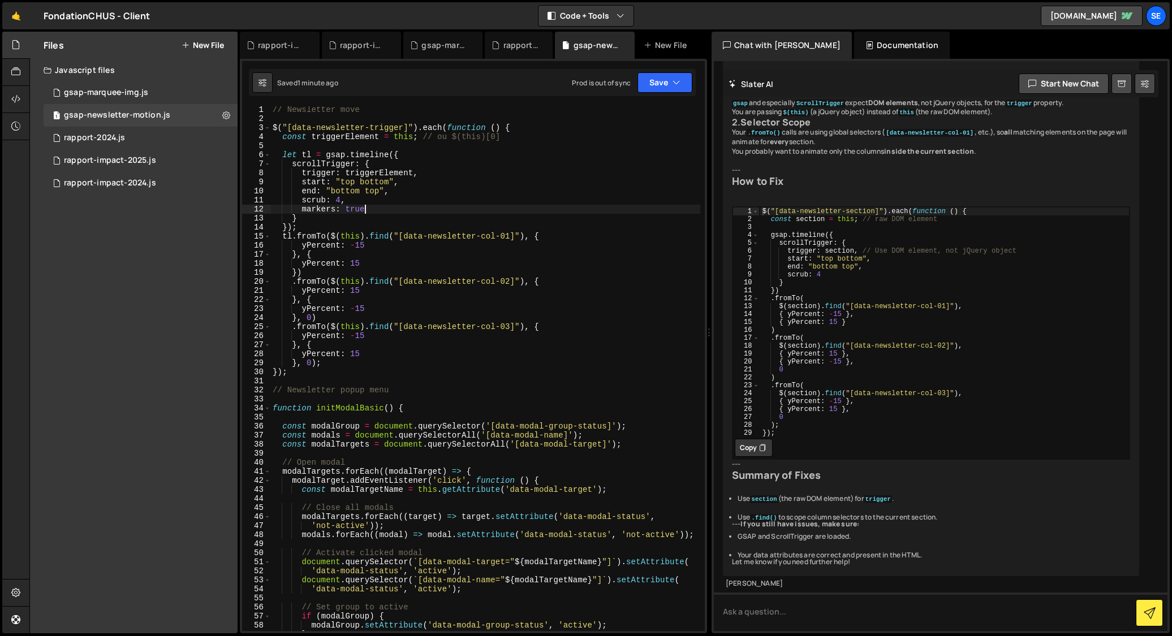
click at [365, 212] on div "// Newsletter move $ ( "[data-newsletter-trigger]" ) . each ( function ( ) { co…" at bounding box center [485, 376] width 430 height 543
type textarea "markers: true,"
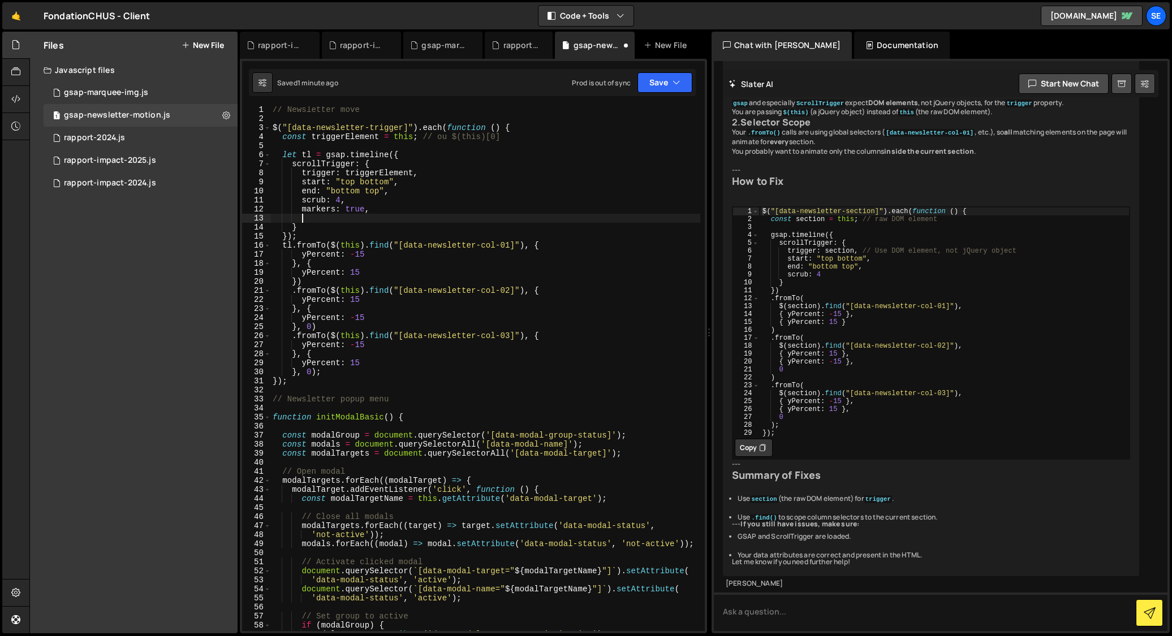
scroll to position [0, 2]
paste textarea "invalidateOnRefresh: true"
click at [325, 375] on div "// Newsletter move $ ( "[data-newsletter-trigger]" ) . each ( function ( ) { co…" at bounding box center [485, 376] width 430 height 543
type textarea "}, 0);"
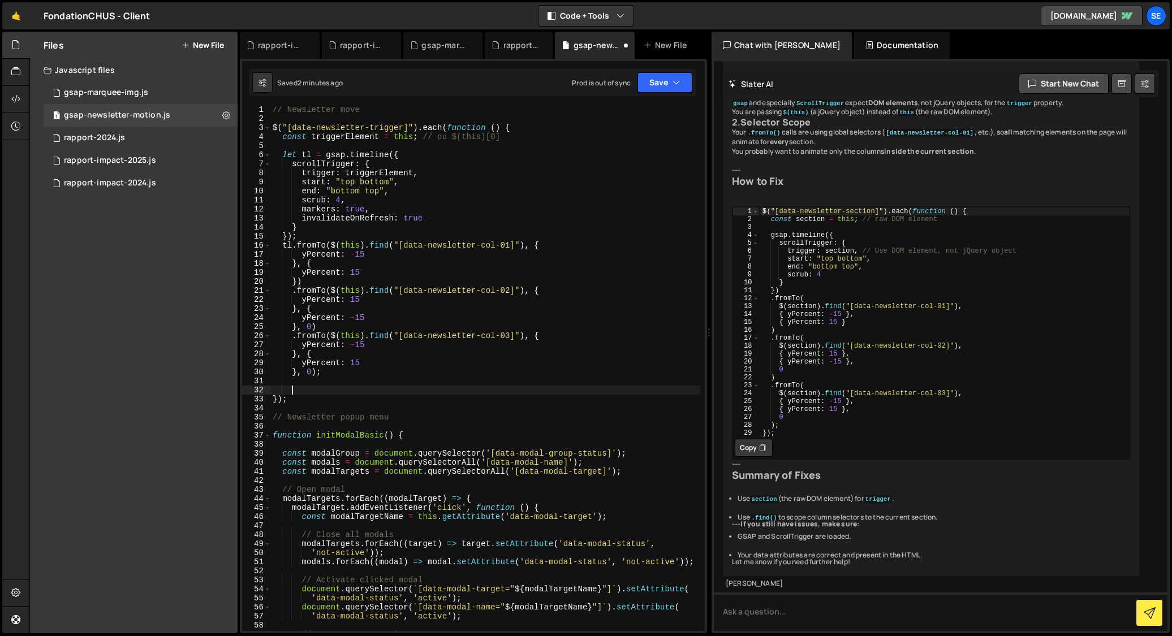
paste textarea "ScrollTrigger.refresh();"
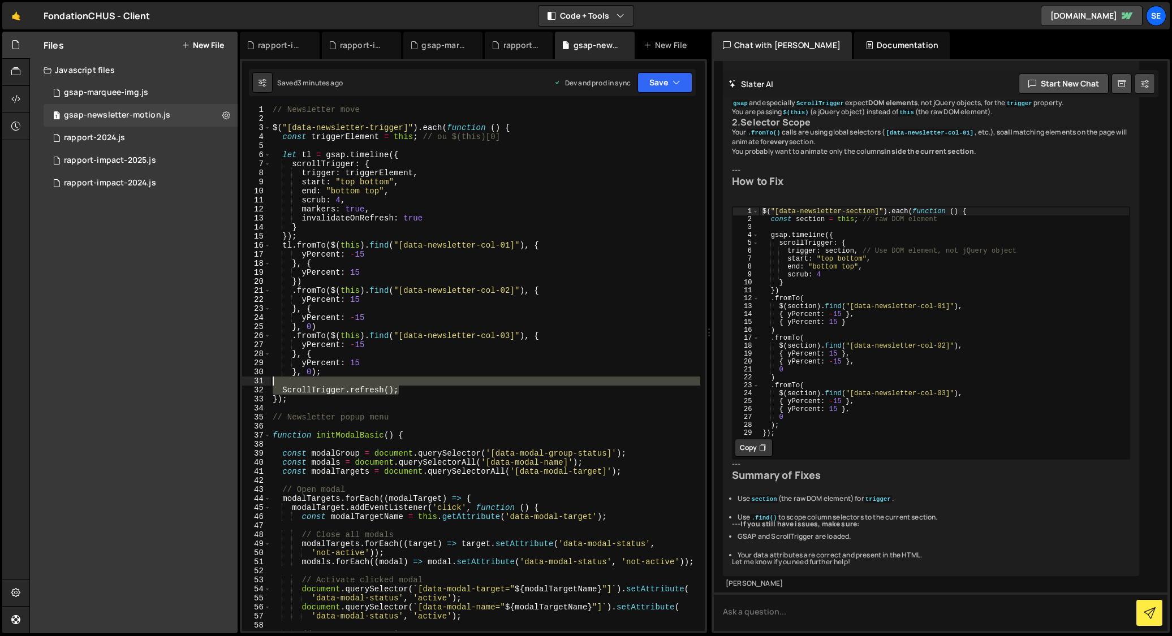
drag, startPoint x: 401, startPoint y: 390, endPoint x: 265, endPoint y: 384, distance: 135.9
click at [265, 384] on div "ScrollTrigger.refresh(); 1 2 3 4 5 6 7 8 9 10 11 12 13 14 15 16 17 18 19 20 21 …" at bounding box center [473, 368] width 463 height 525
type textarea "ScrollTrigger.refresh();"
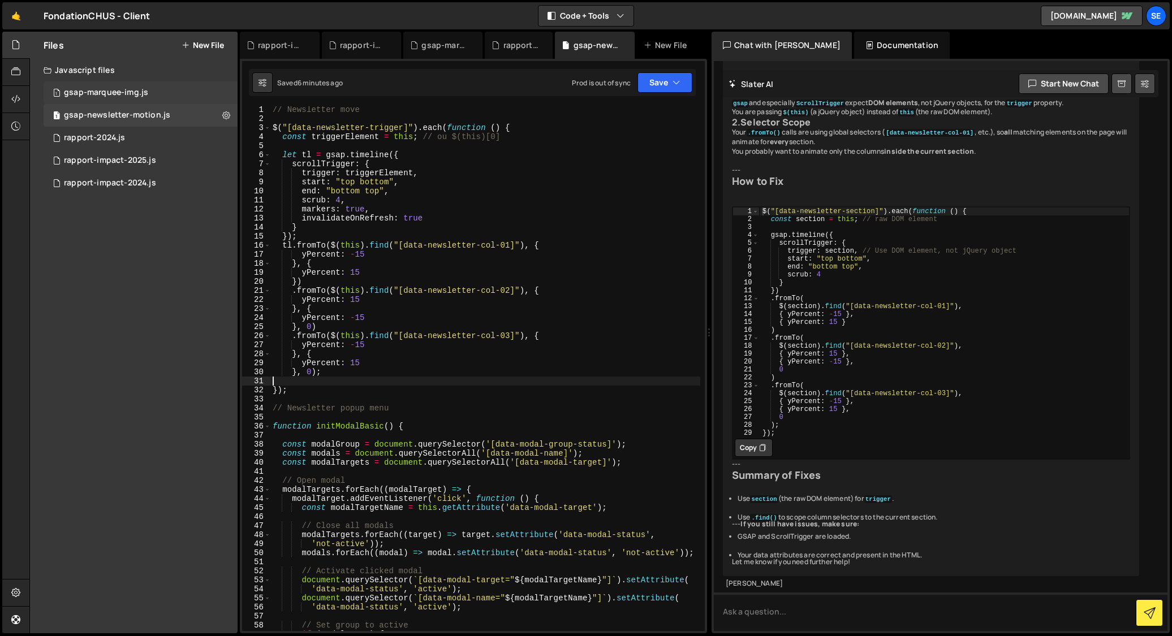
click at [107, 93] on div "gsap-marquee-img.js" at bounding box center [106, 93] width 84 height 10
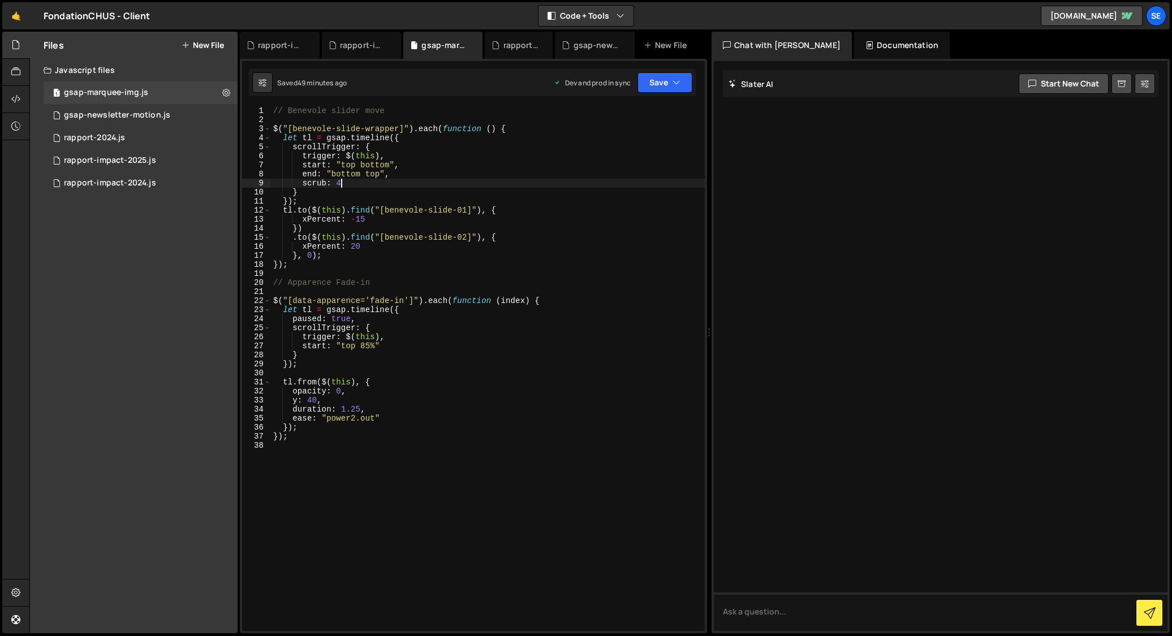
click at [348, 185] on div "// Benevole slider move $ ( "[benevole-slide-wrapper]" ) . each ( function ( ) …" at bounding box center [488, 377] width 434 height 543
type textarea "scrub: 4,"
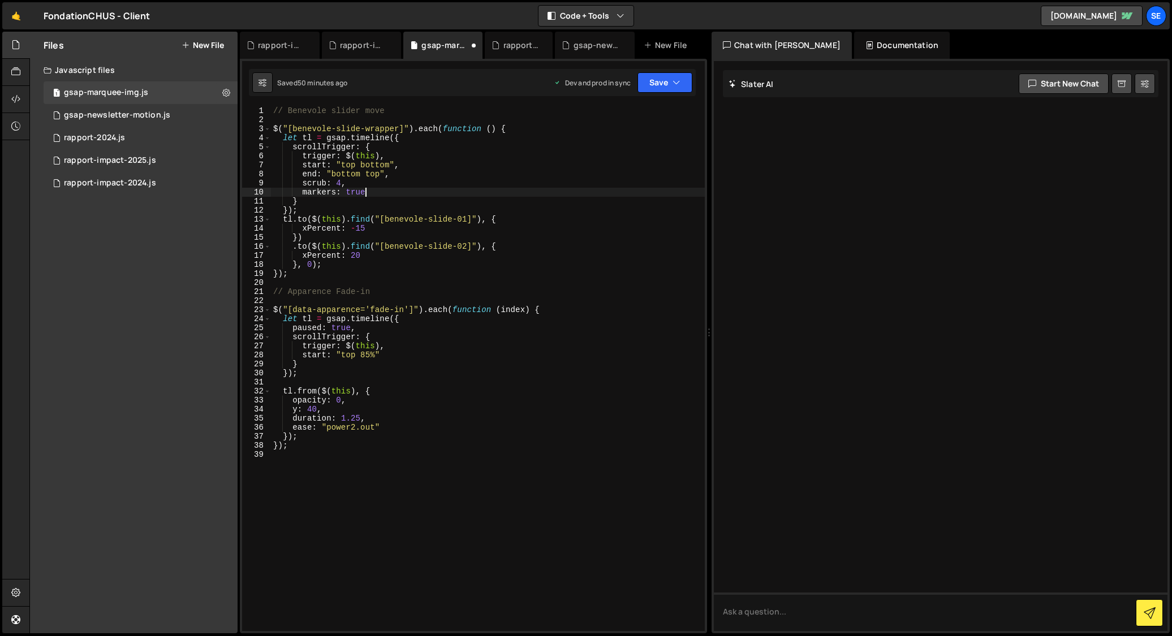
scroll to position [0, 6]
type textarea "markers: true"
click at [143, 114] on div "gsap-newsletter-motion.js" at bounding box center [117, 115] width 106 height 10
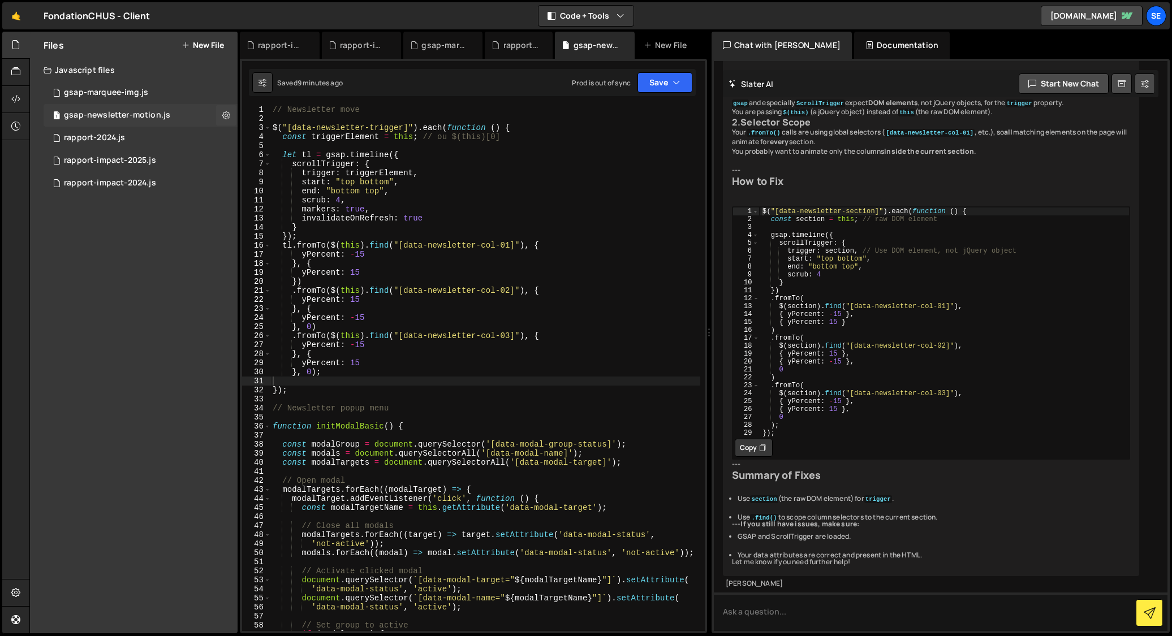
scroll to position [471, 0]
click at [225, 117] on icon at bounding box center [226, 115] width 8 height 11
type input "gsap-newsletter-motion"
radio input "true"
checkbox input "true"
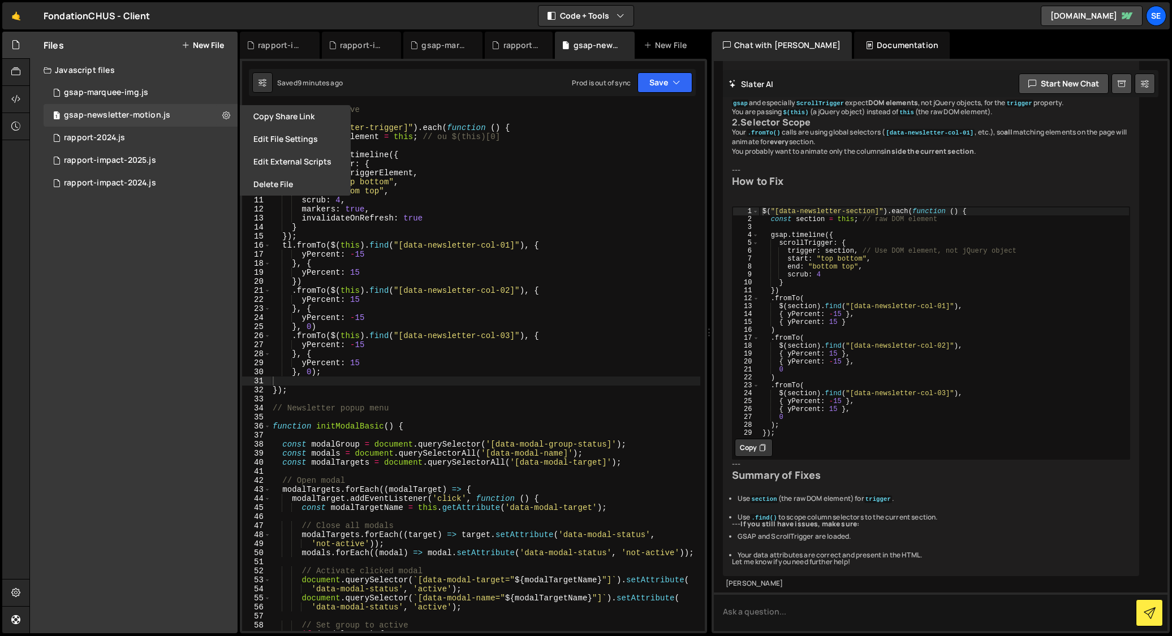
click at [276, 139] on button "Edit File Settings" at bounding box center [295, 139] width 111 height 23
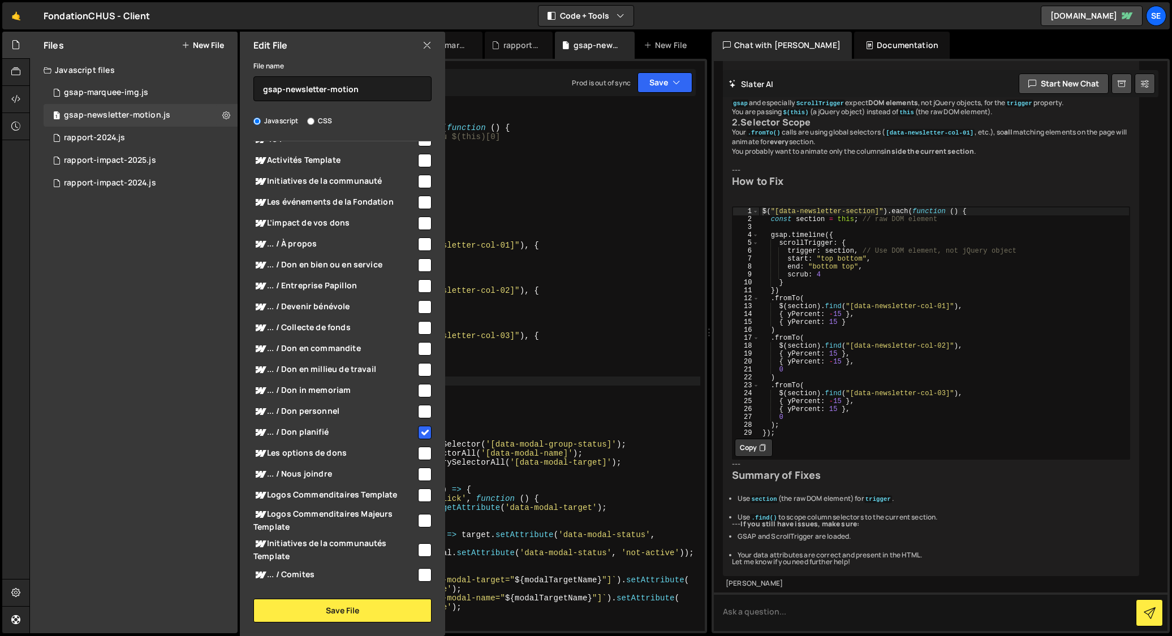
scroll to position [682, 0]
click at [421, 299] on input "checkbox" at bounding box center [425, 306] width 14 height 14
checkbox input "true"
click at [342, 613] on button "Save File" at bounding box center [342, 611] width 178 height 24
